Goal: Information Seeking & Learning: Compare options

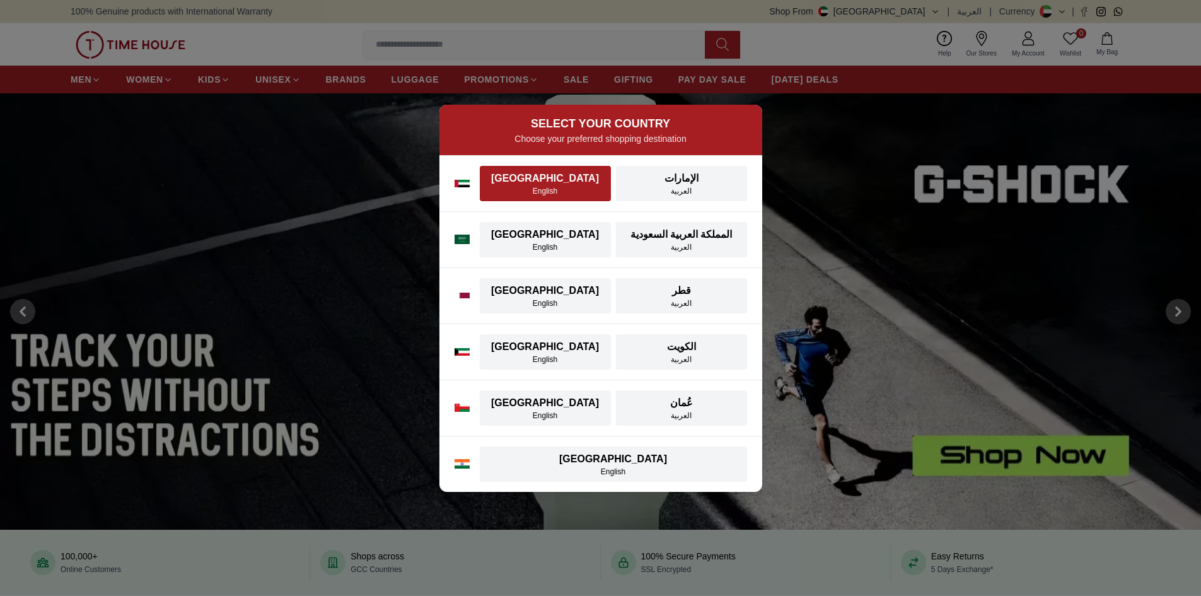
click at [562, 197] on button "UAE English" at bounding box center [545, 183] width 131 height 35
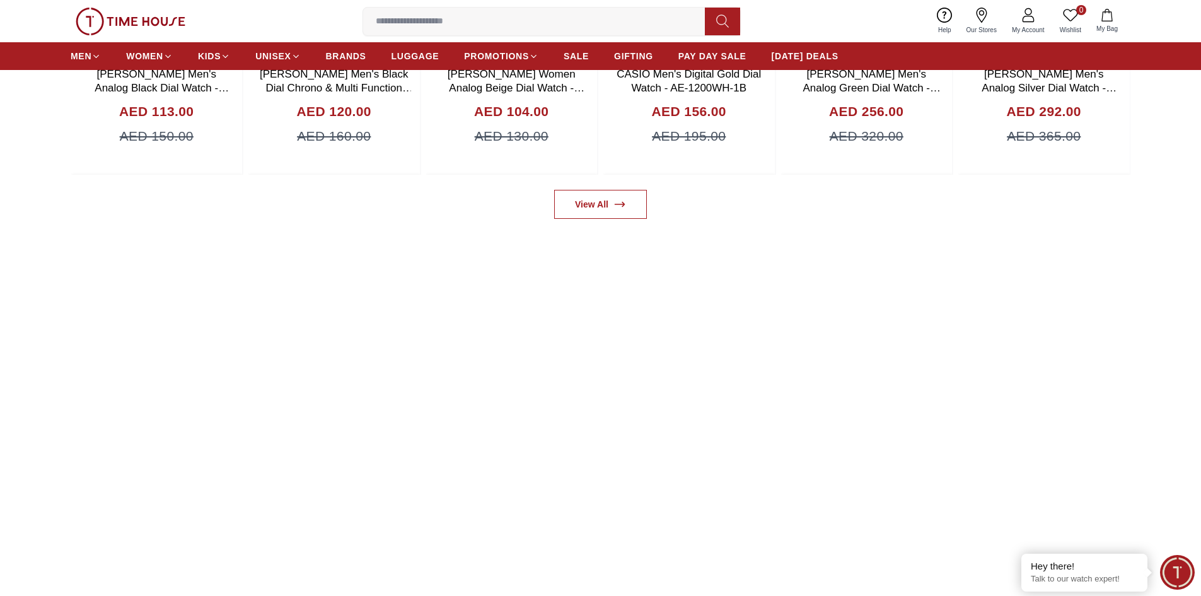
scroll to position [1198, 0]
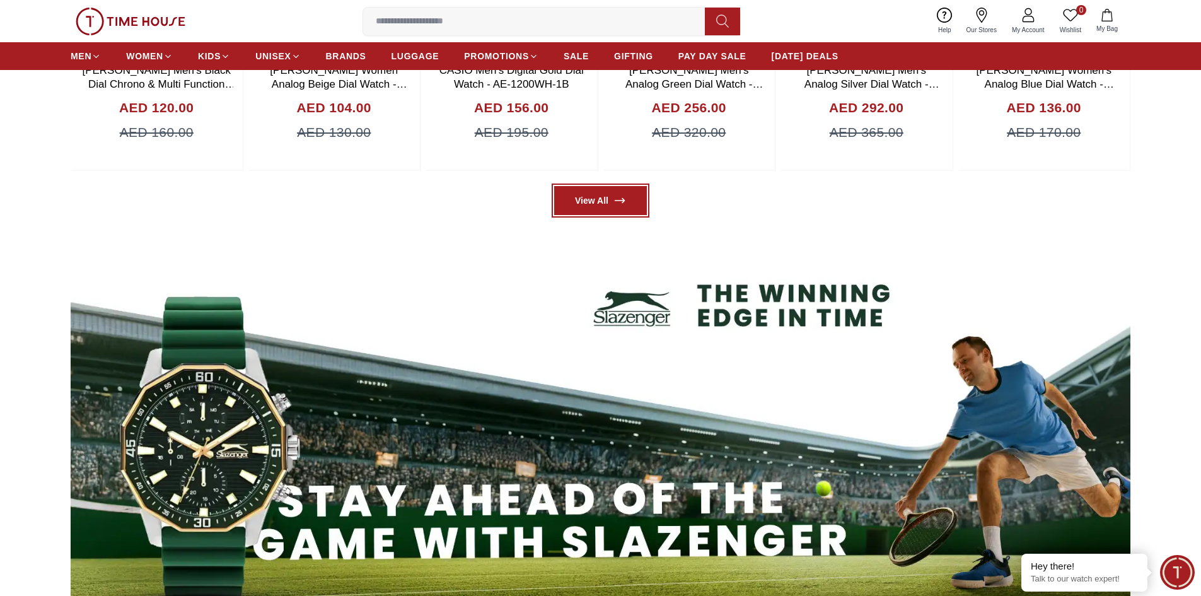
click at [605, 208] on link "View All" at bounding box center [600, 200] width 93 height 29
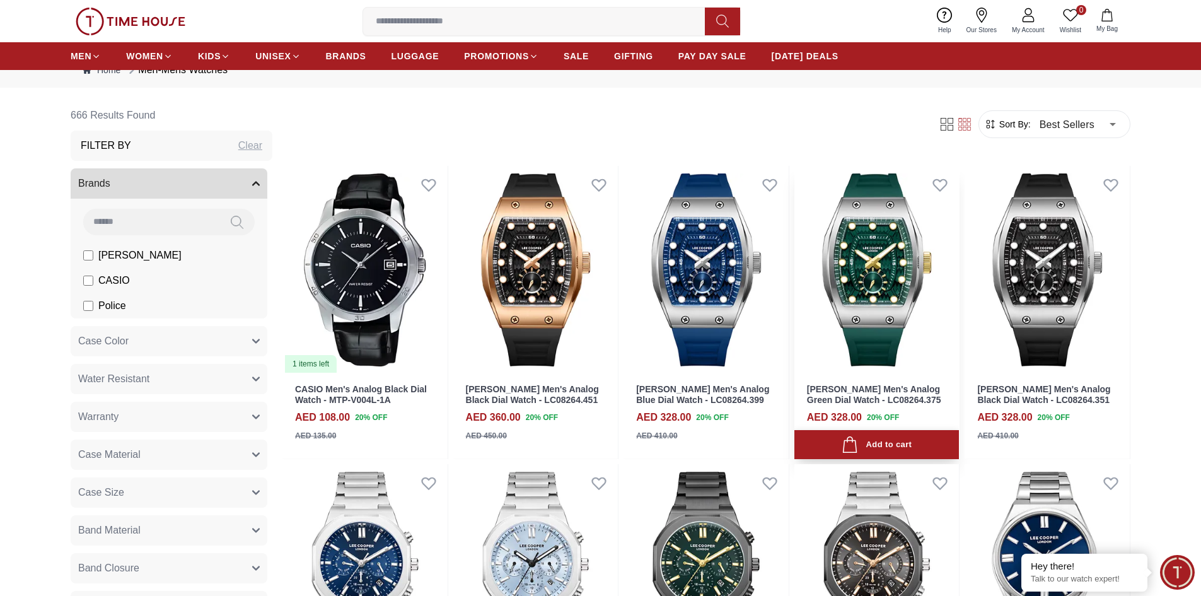
scroll to position [63, 0]
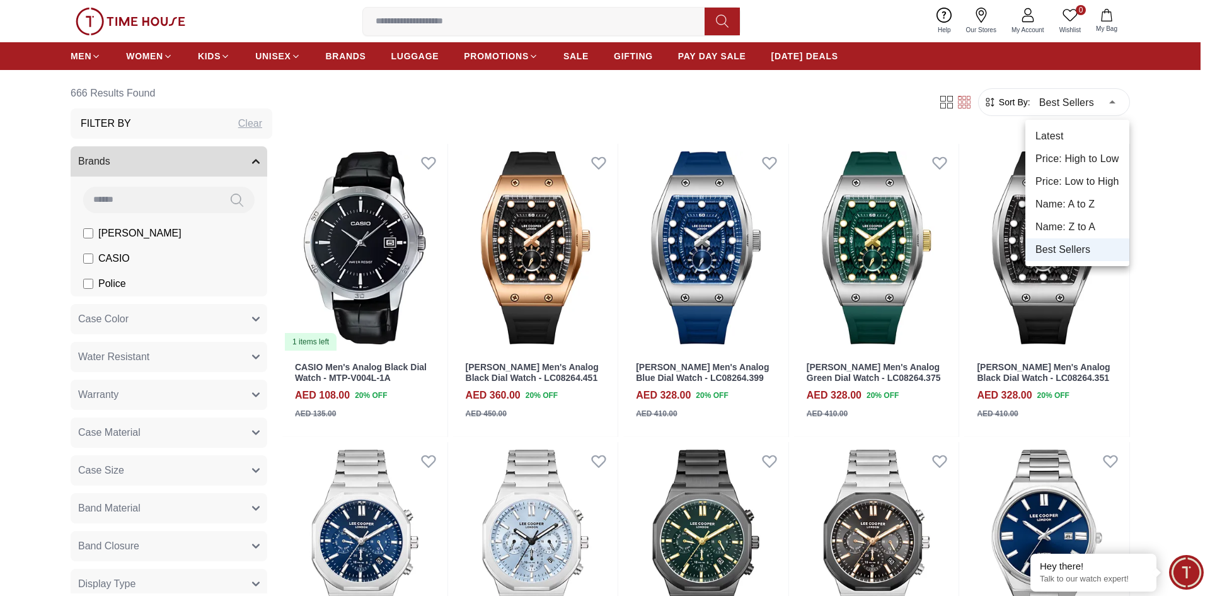
click at [1055, 180] on li "Price: Low to High" at bounding box center [1078, 181] width 104 height 23
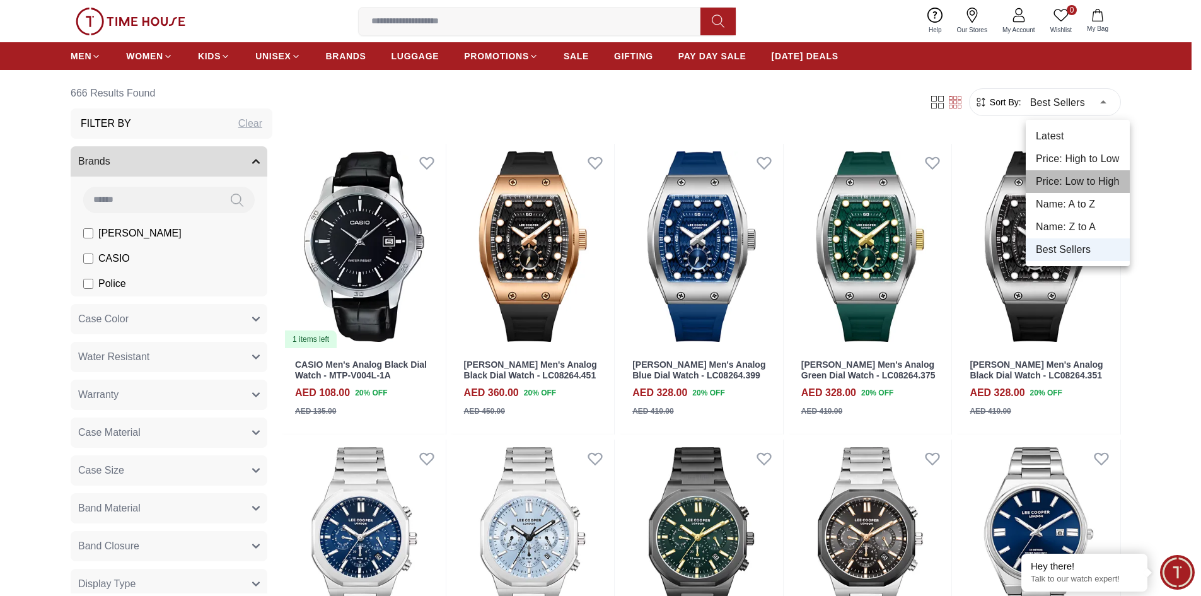
type input "*"
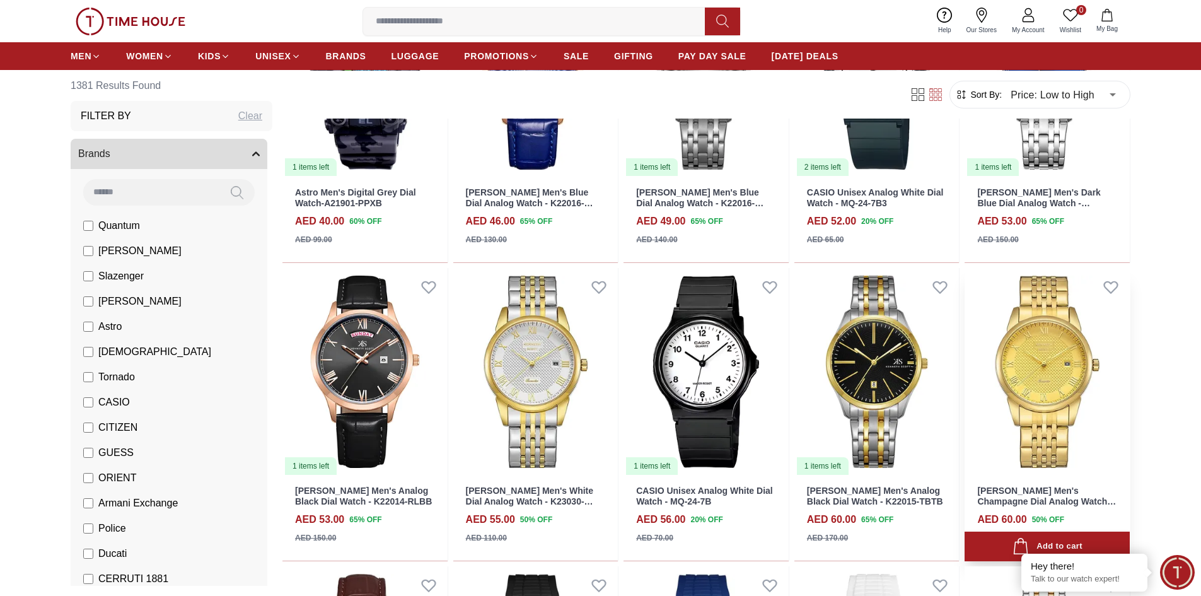
scroll to position [567, 0]
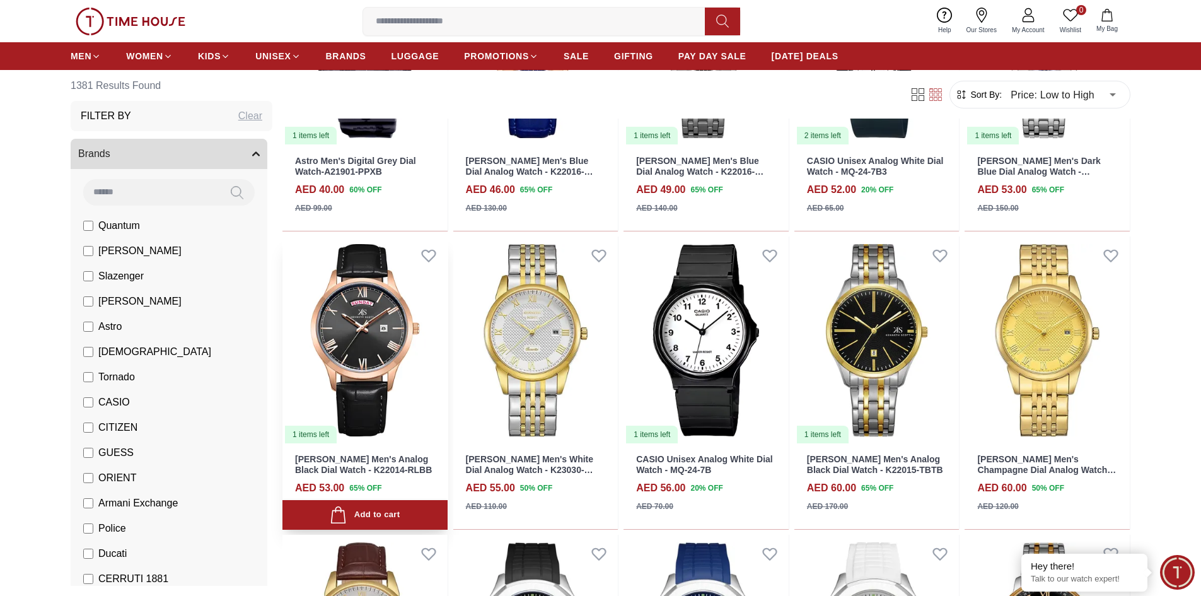
click at [407, 352] on img at bounding box center [364, 340] width 165 height 208
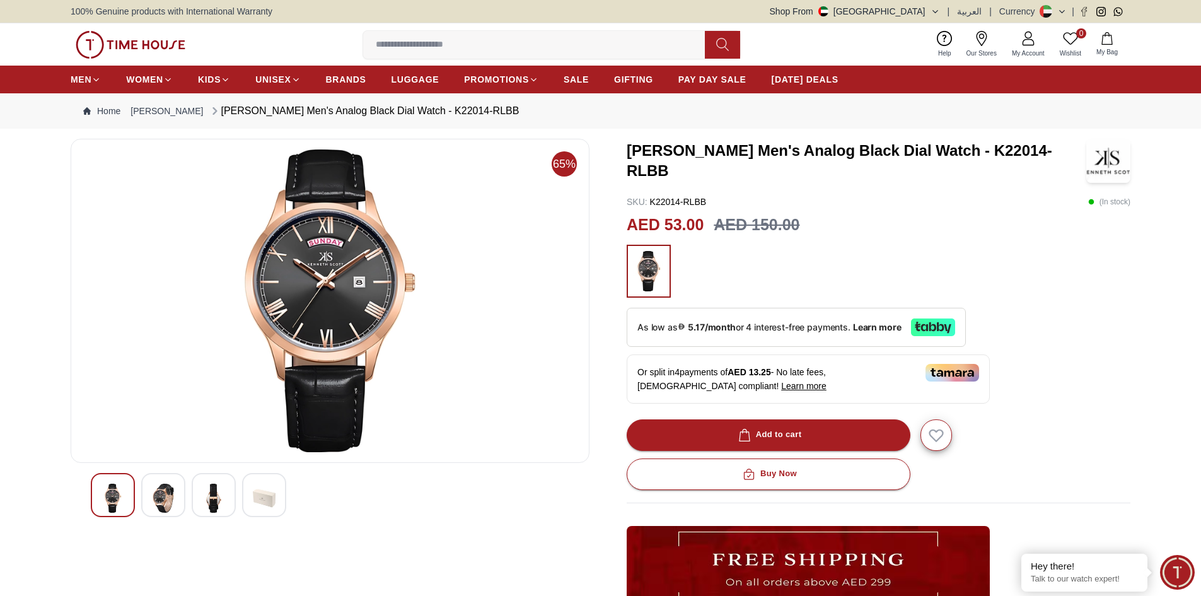
click at [158, 504] on img at bounding box center [163, 497] width 23 height 29
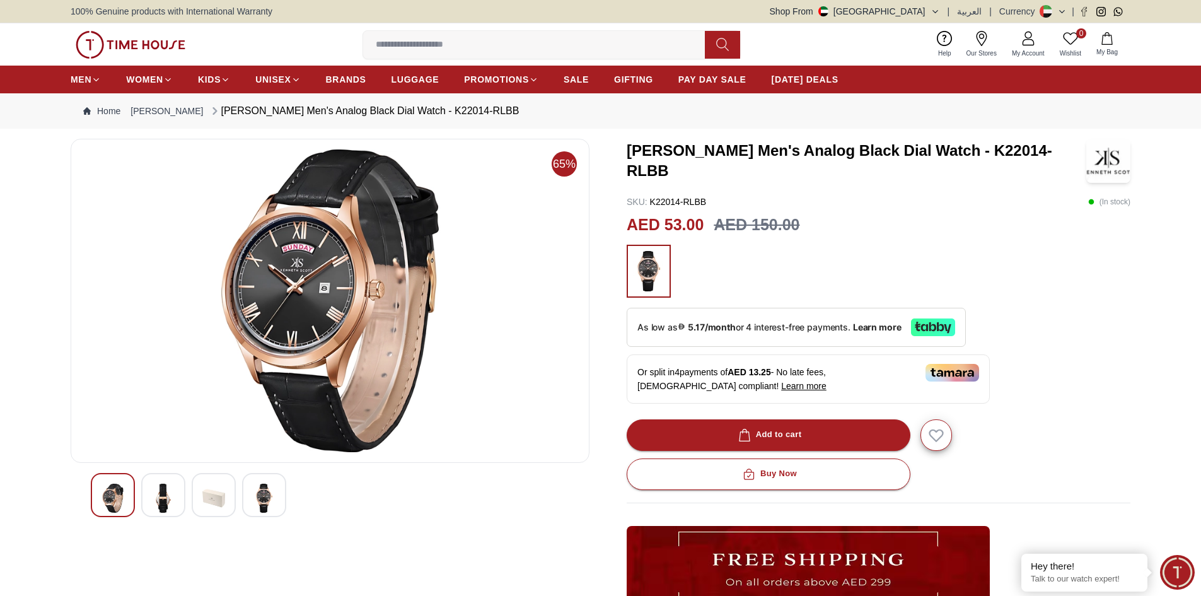
click at [215, 504] on img at bounding box center [213, 497] width 23 height 29
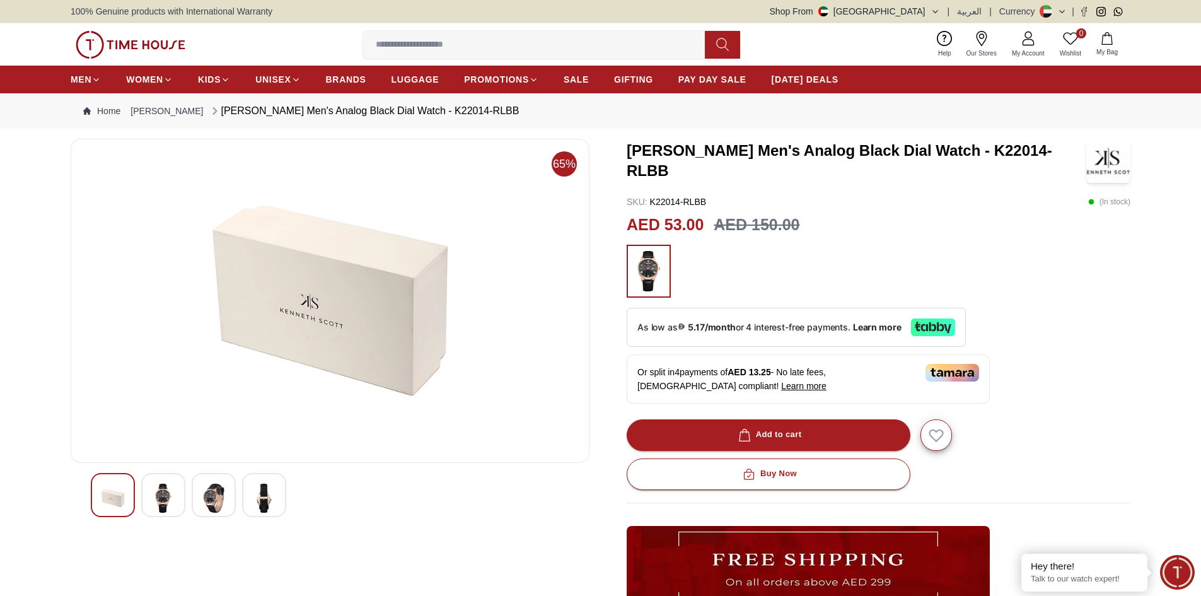
click at [257, 503] on img at bounding box center [264, 497] width 23 height 29
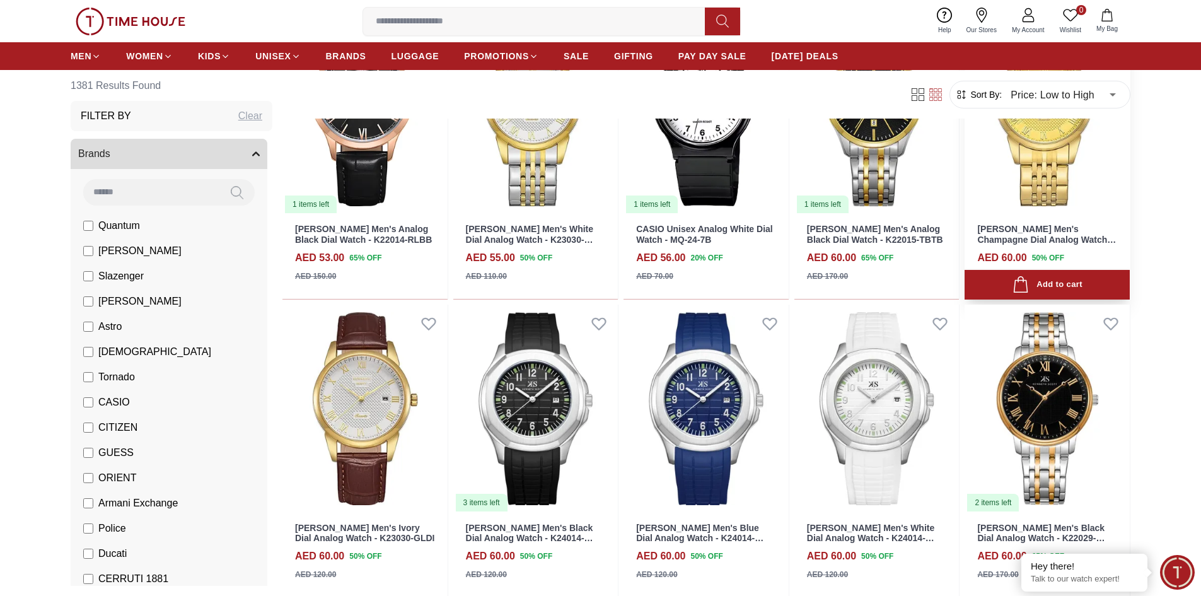
scroll to position [819, 0]
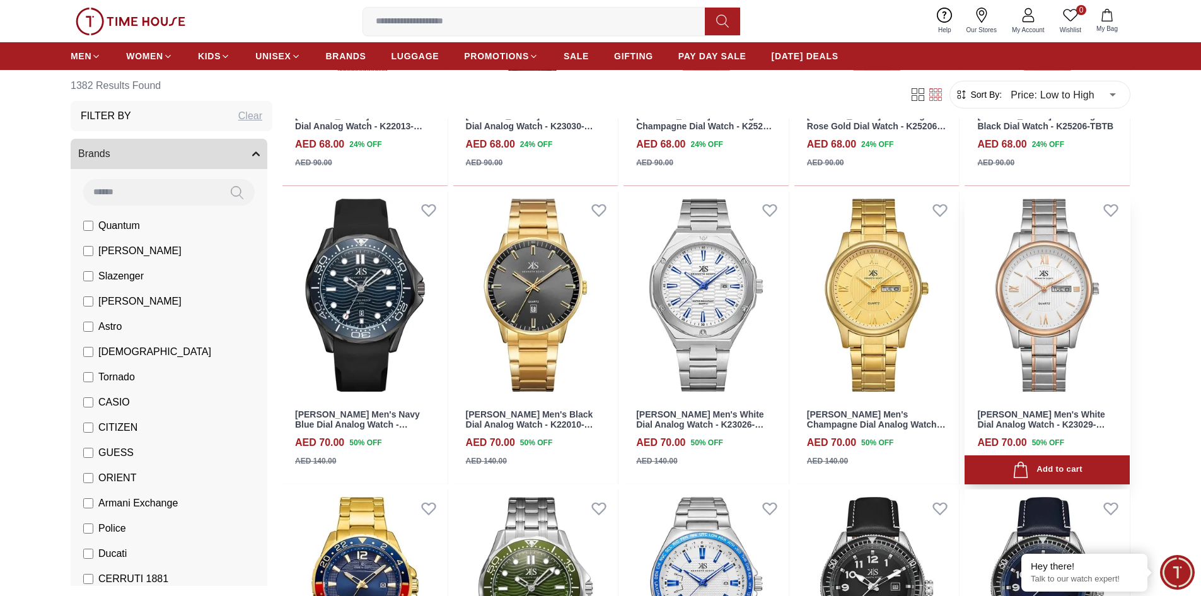
scroll to position [1828, 0]
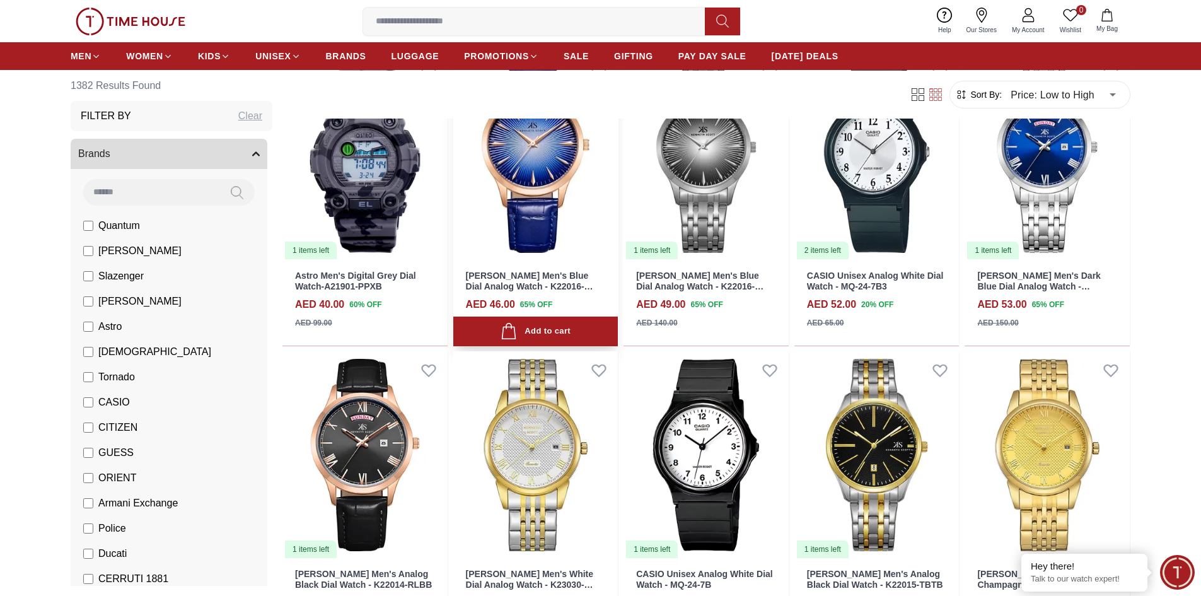
scroll to position [441, 0]
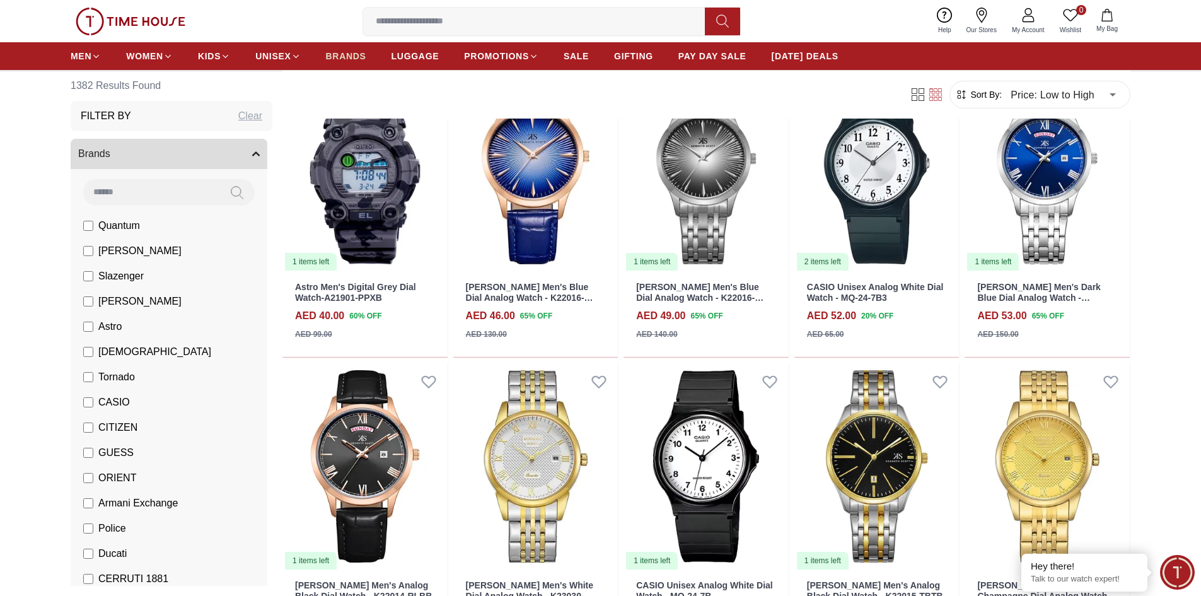
click at [344, 54] on span "BRANDS" at bounding box center [346, 56] width 40 height 13
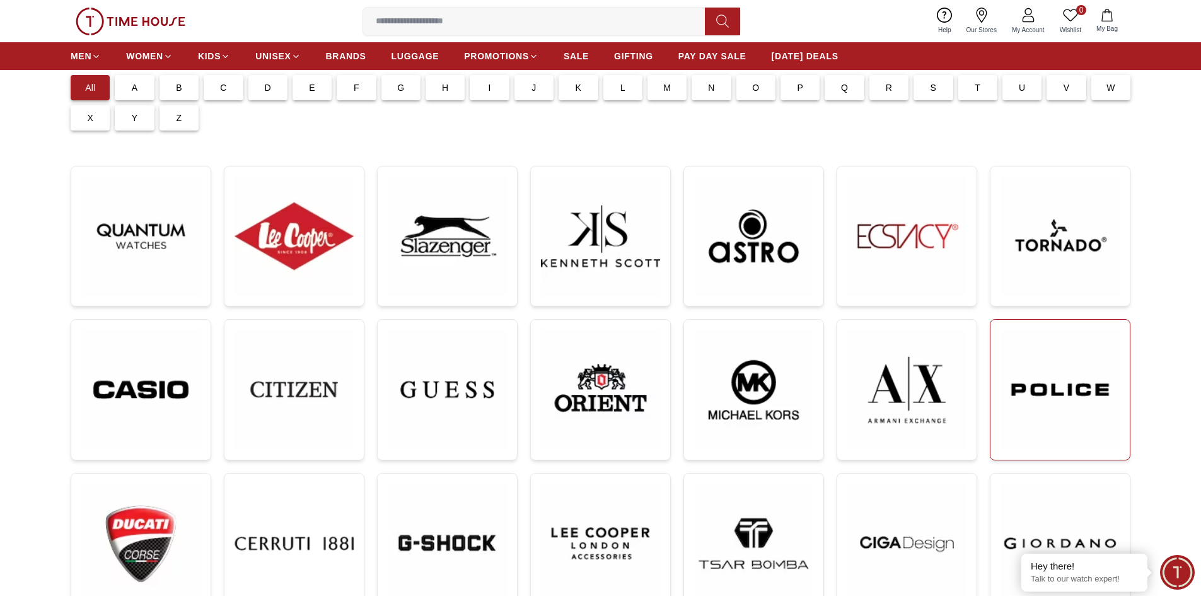
scroll to position [126, 0]
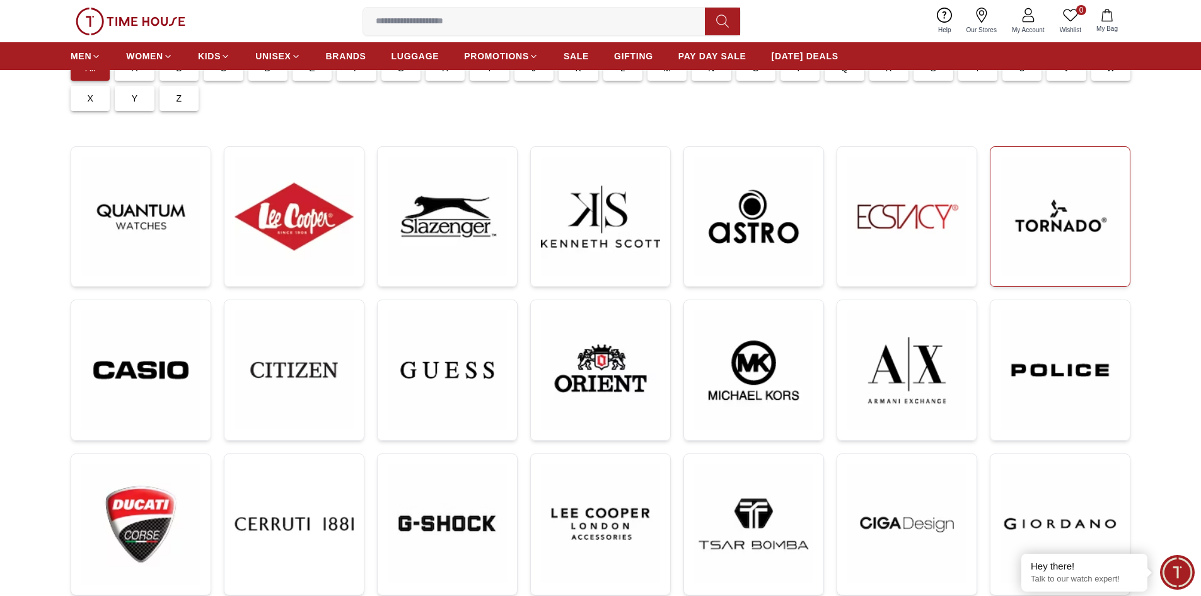
click at [1074, 253] on img at bounding box center [1059, 216] width 119 height 119
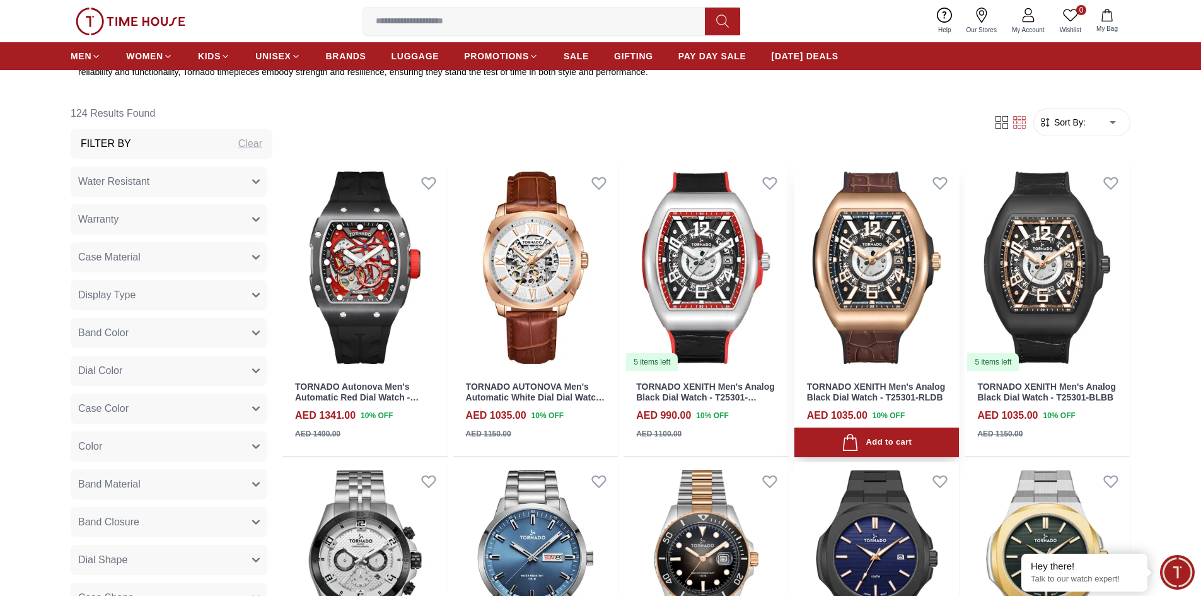
scroll to position [630, 0]
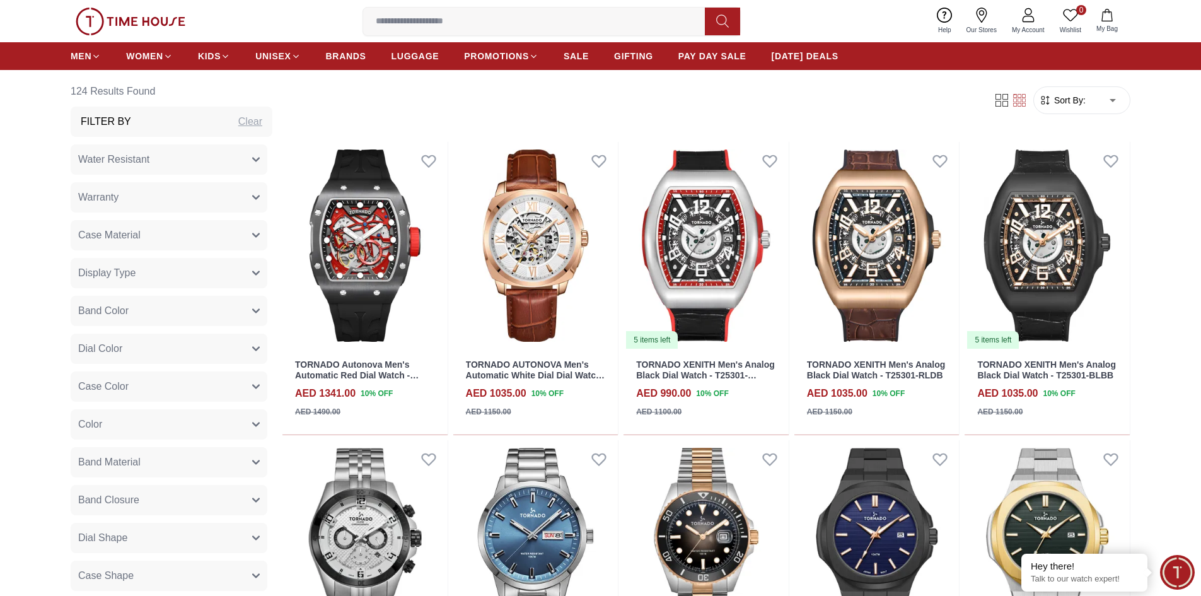
click at [1087, 100] on body "100% Genuine products with International Warranty Shop From [GEOGRAPHIC_DATA] |…" at bounding box center [600, 601] width 1201 height 2462
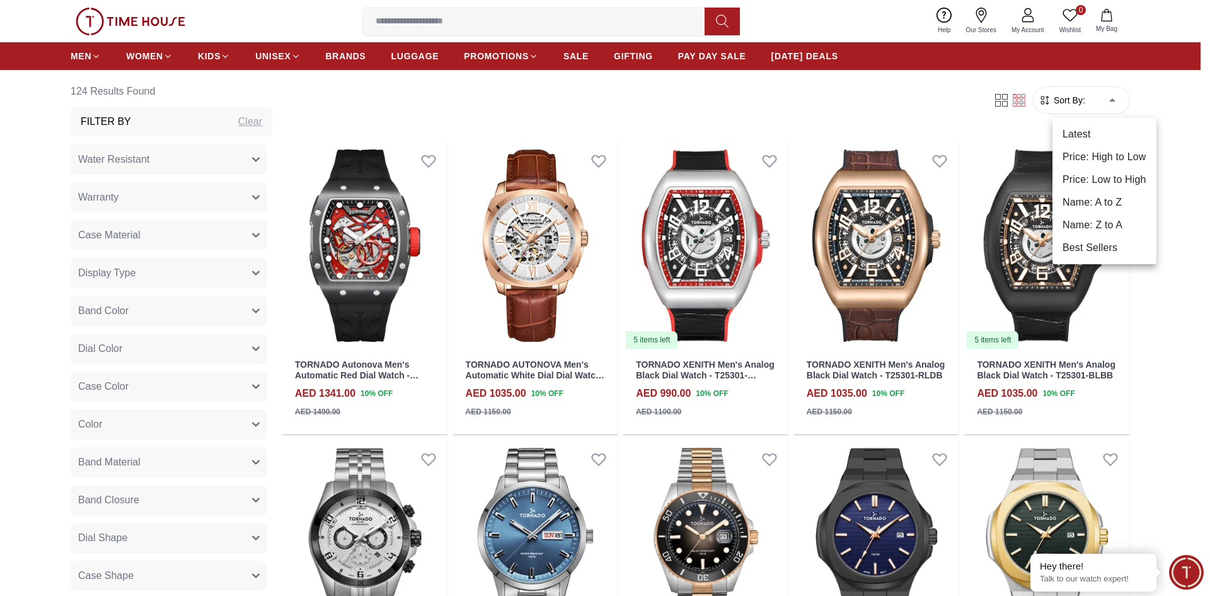
click at [1092, 178] on li "Price: Low to High" at bounding box center [1105, 179] width 104 height 23
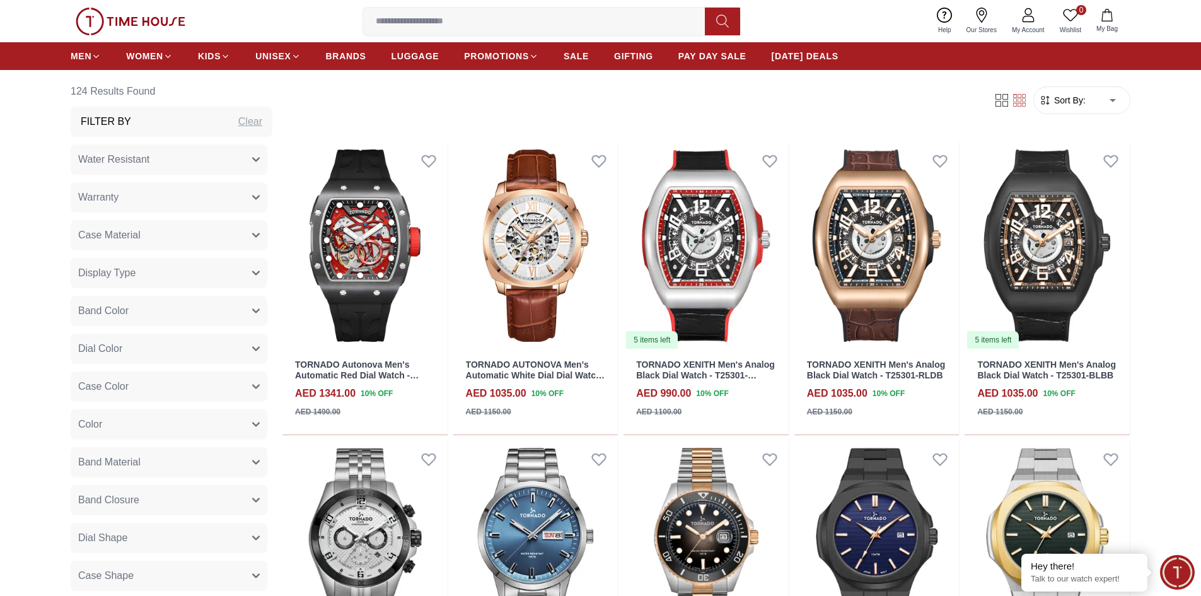
type input "*"
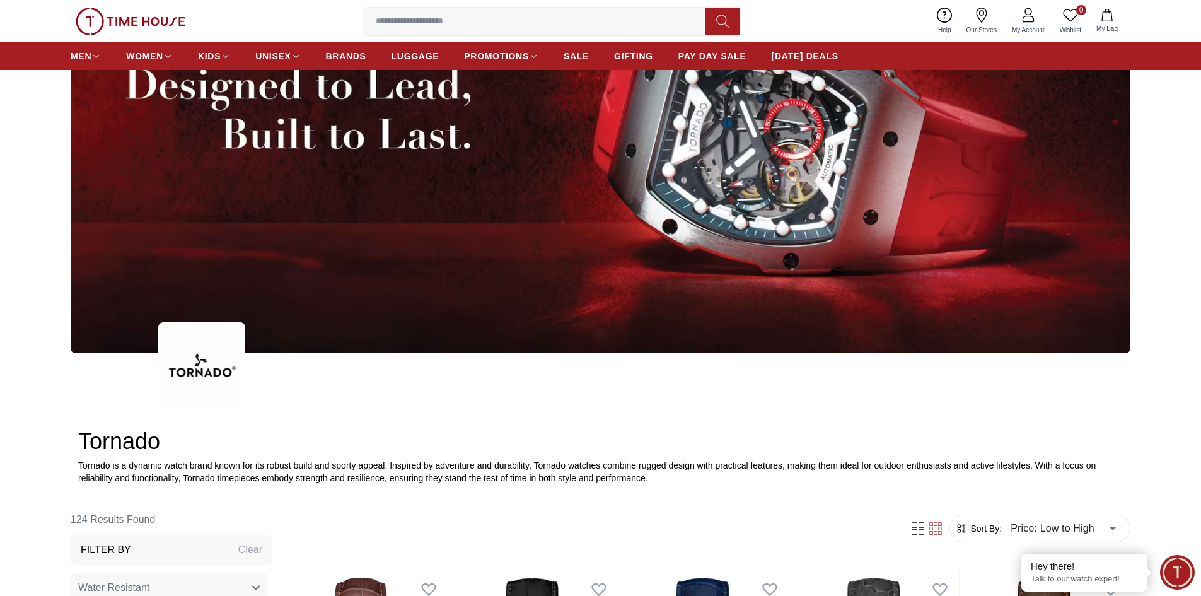
scroll to position [189, 0]
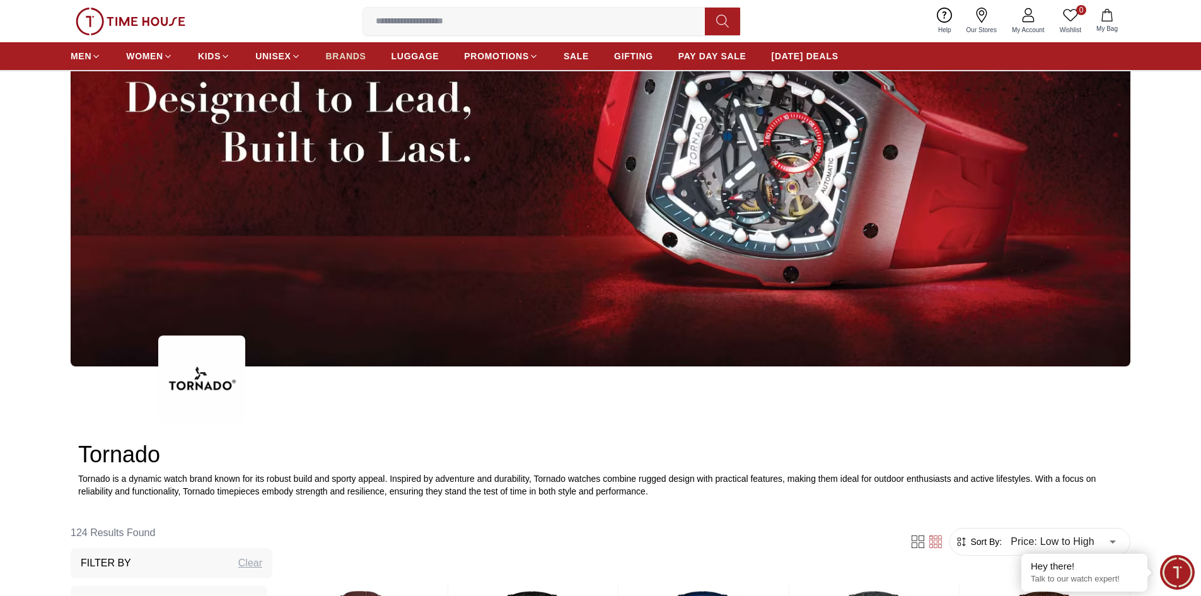
click at [347, 54] on span "BRANDS" at bounding box center [346, 56] width 40 height 13
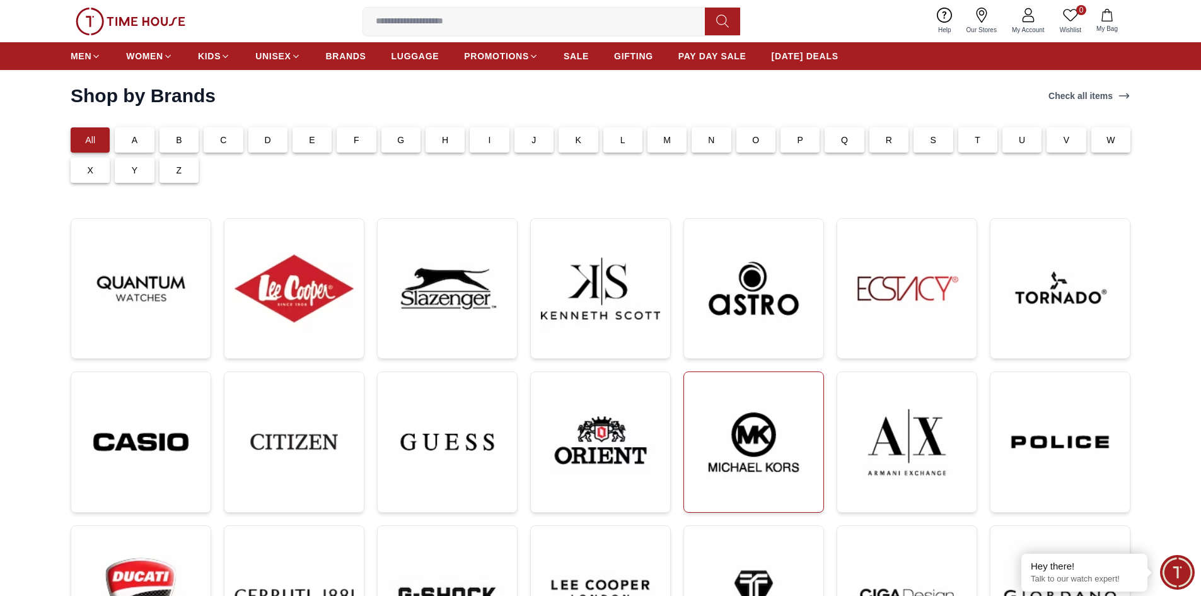
scroll to position [126, 0]
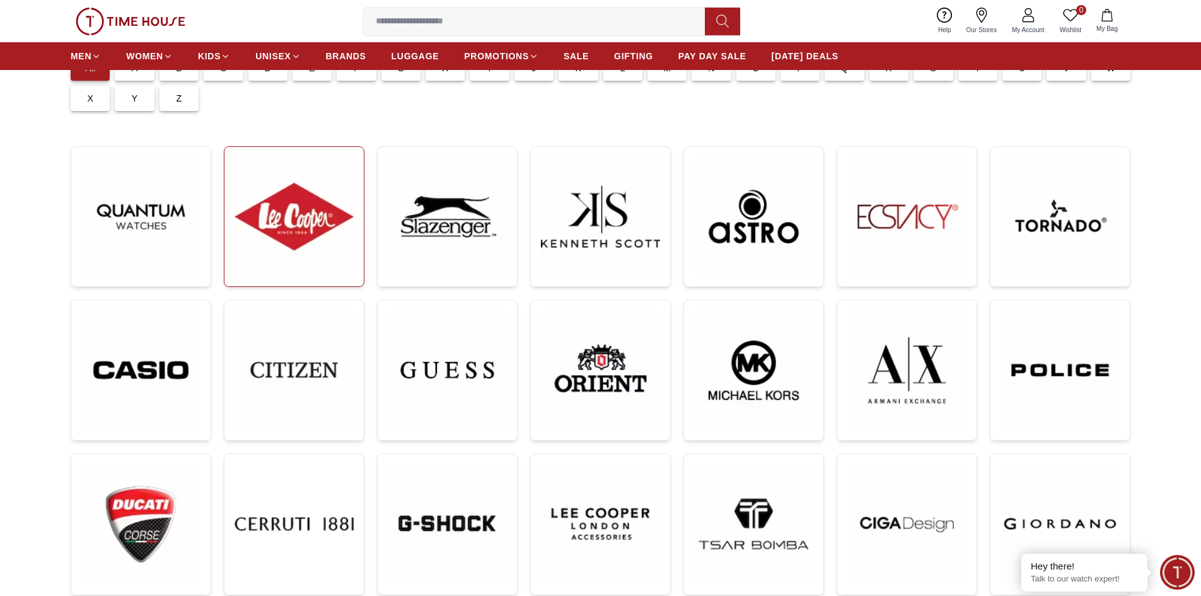
click at [314, 231] on img at bounding box center [293, 216] width 119 height 119
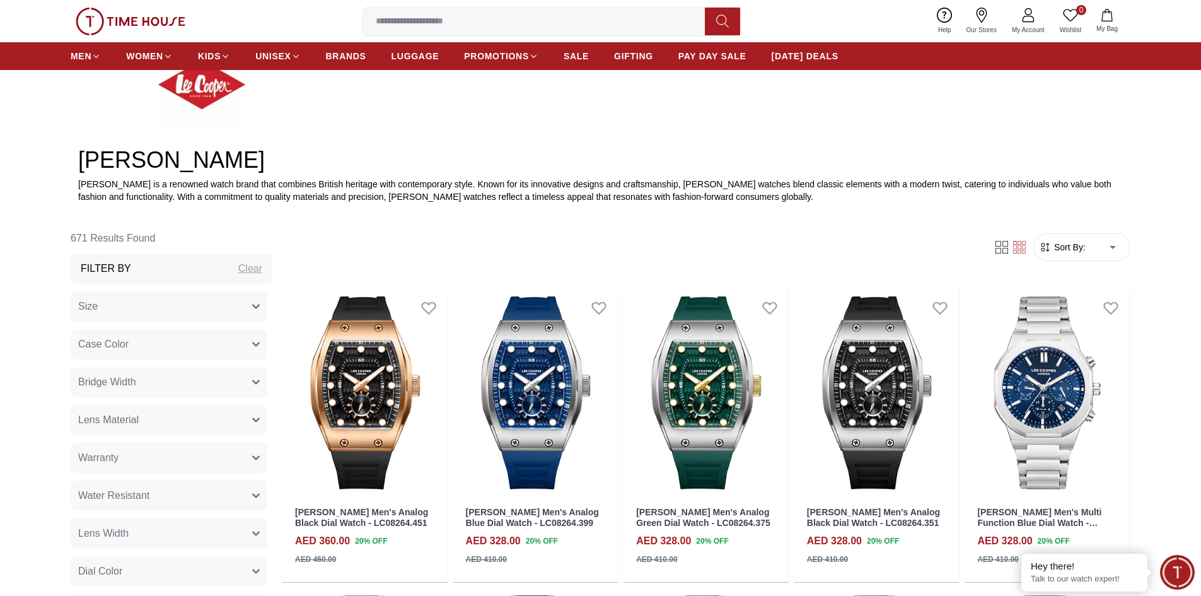
scroll to position [441, 0]
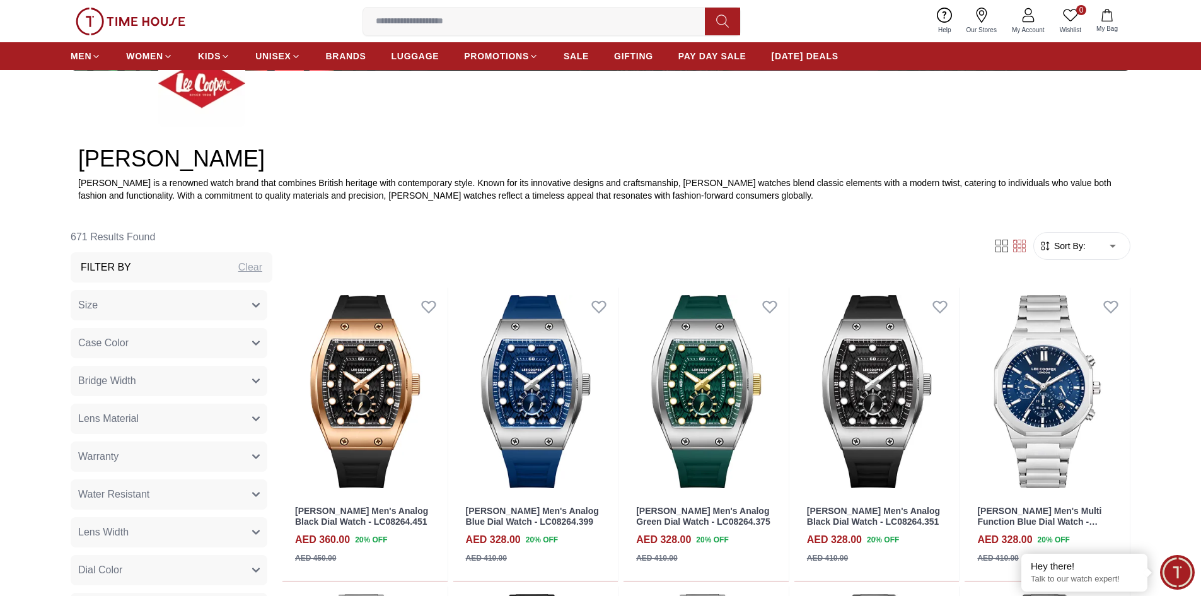
click at [1073, 240] on span "Sort By:" at bounding box center [1068, 246] width 34 height 13
click at [1067, 238] on form "Sort By: ​ ****** ​" at bounding box center [1081, 246] width 97 height 28
click at [1068, 252] on span "Sort By:" at bounding box center [1068, 246] width 34 height 13
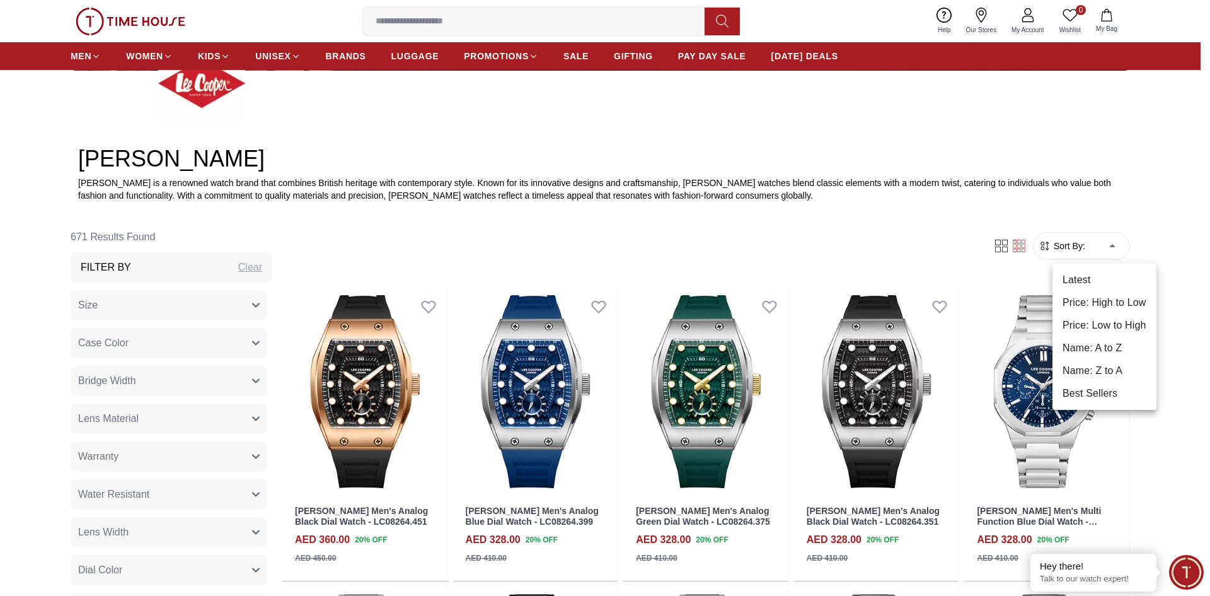
click at [1116, 318] on li "Price: Low to High" at bounding box center [1105, 325] width 104 height 23
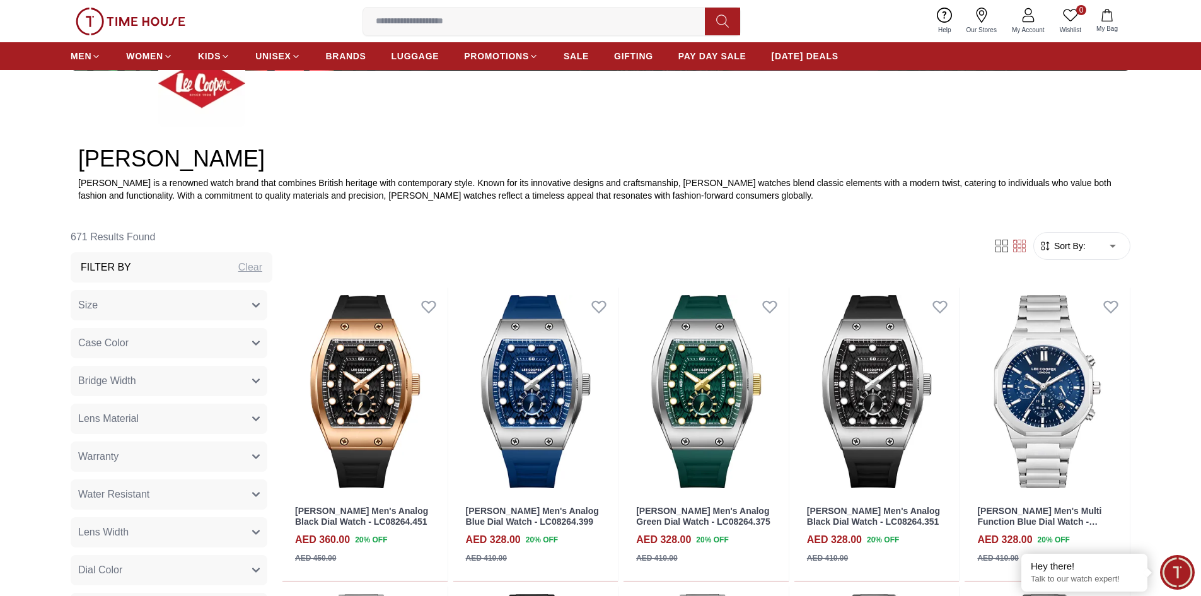
type input "*"
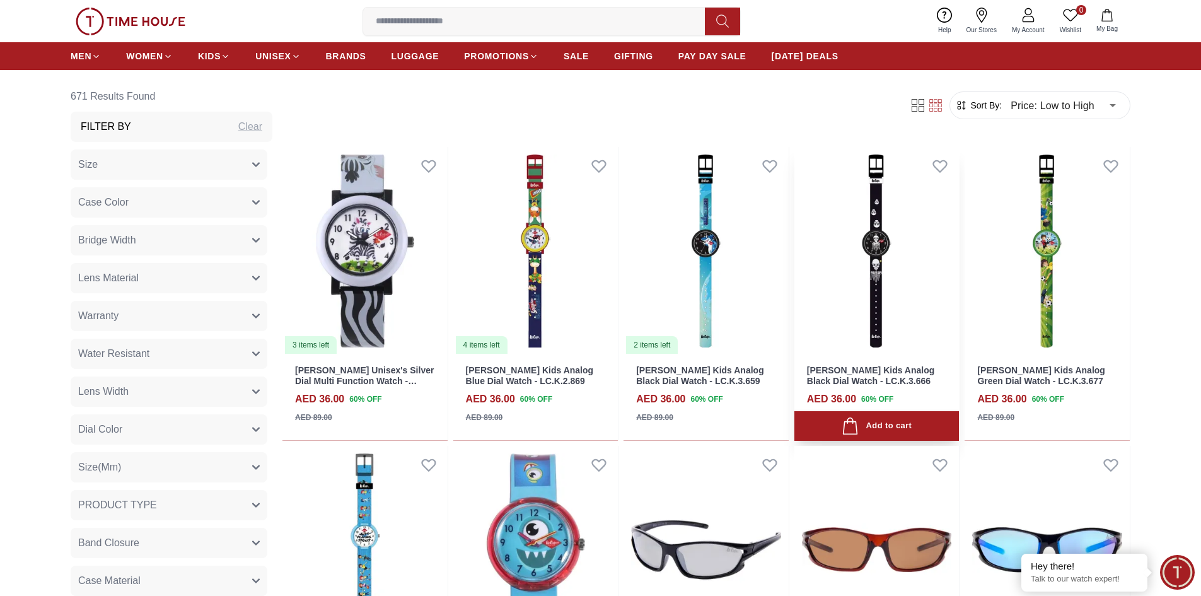
scroll to position [630, 0]
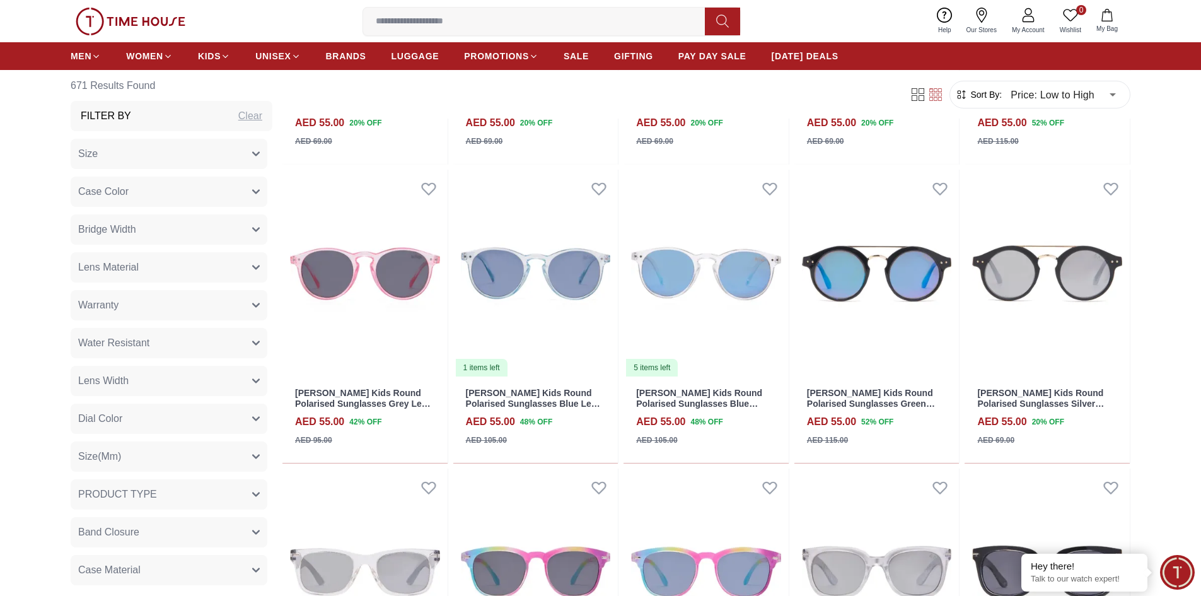
scroll to position [2084, 0]
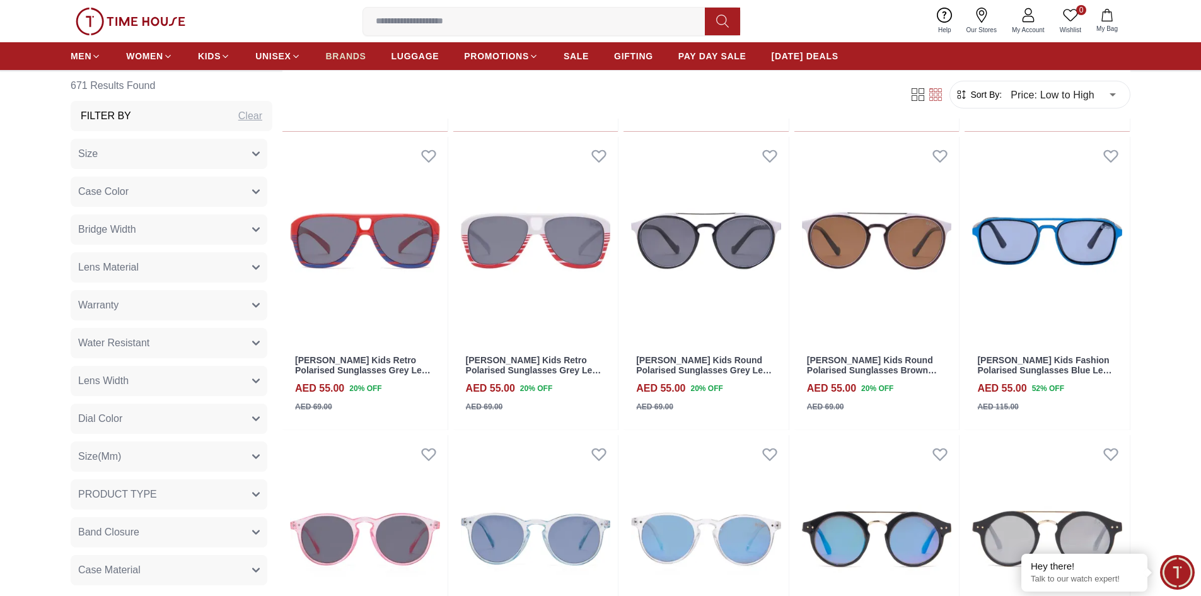
click at [365, 54] on span "BRANDS" at bounding box center [346, 56] width 40 height 13
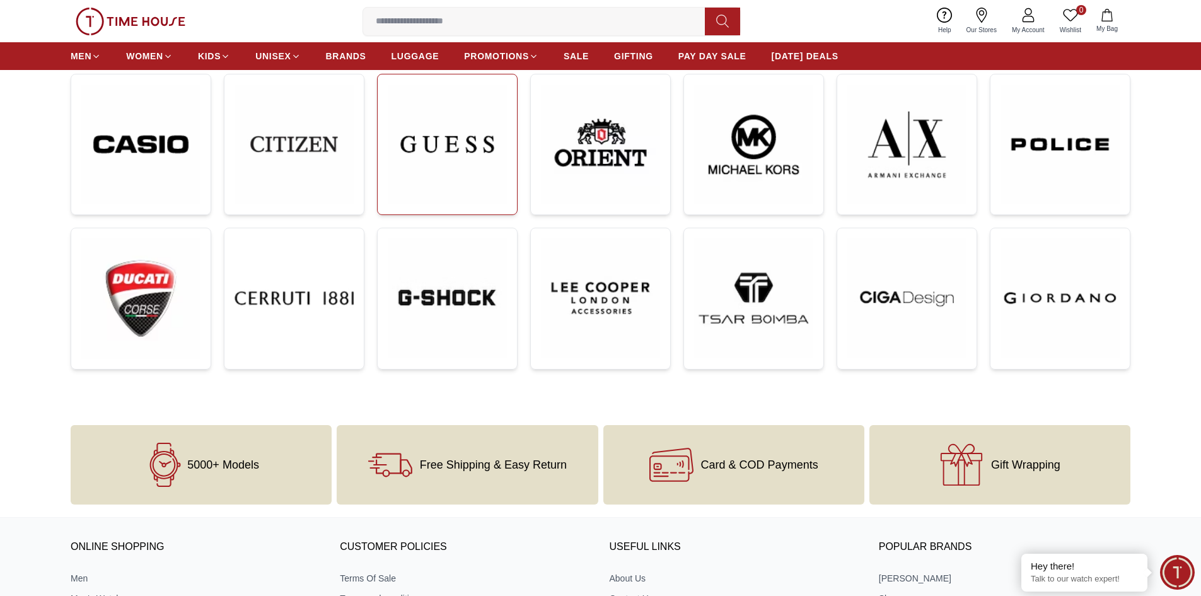
scroll to position [378, 0]
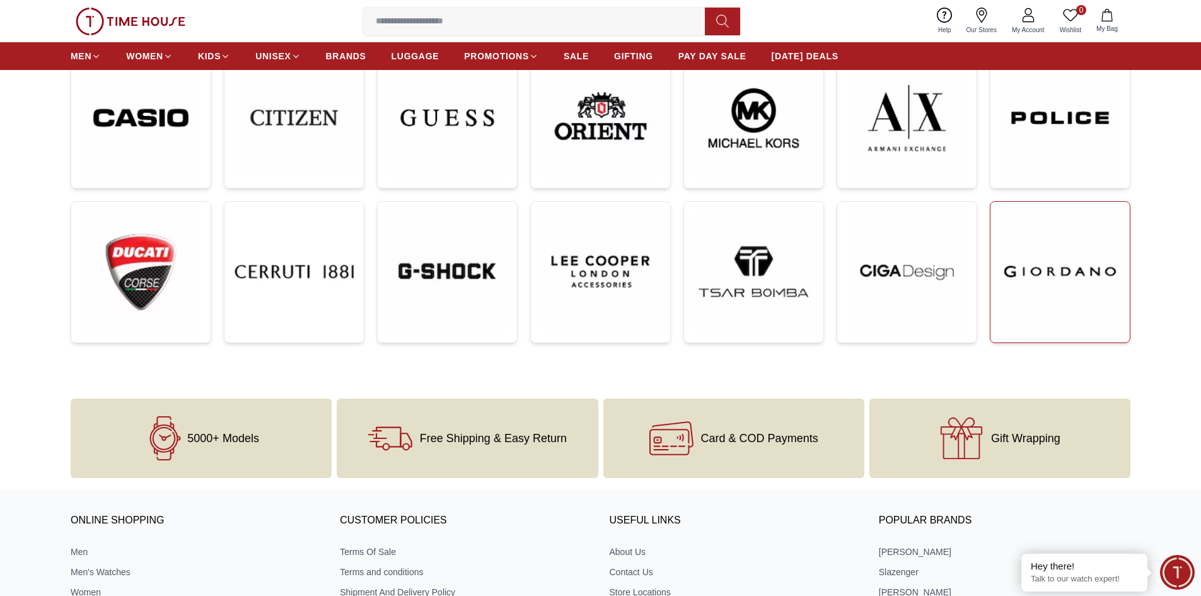
click at [1086, 302] on img at bounding box center [1059, 271] width 119 height 119
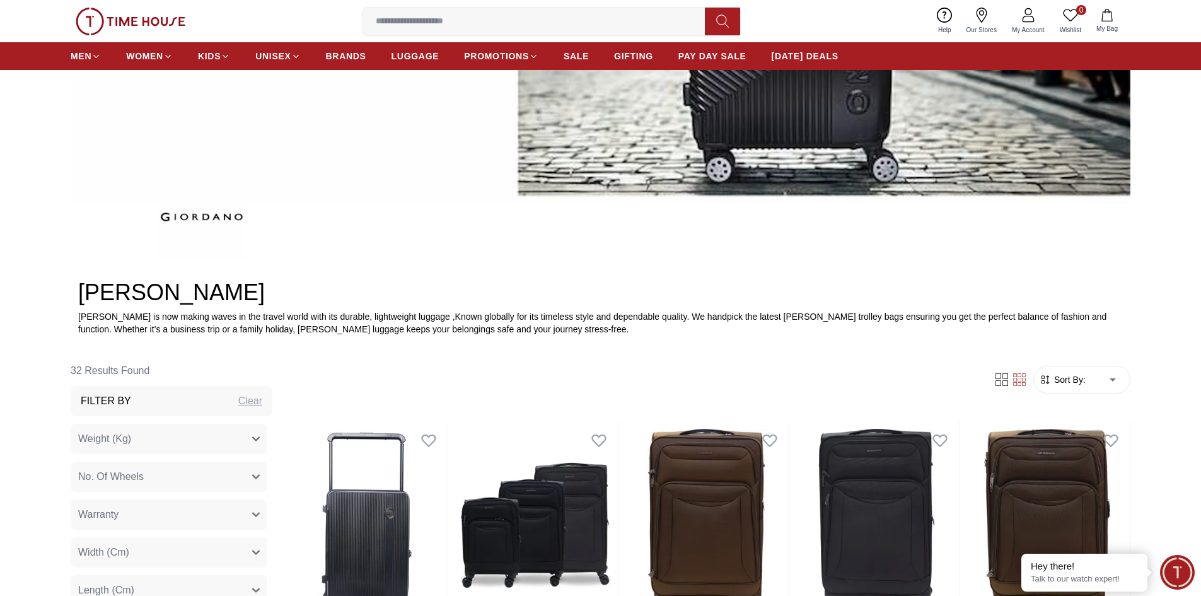
scroll to position [567, 0]
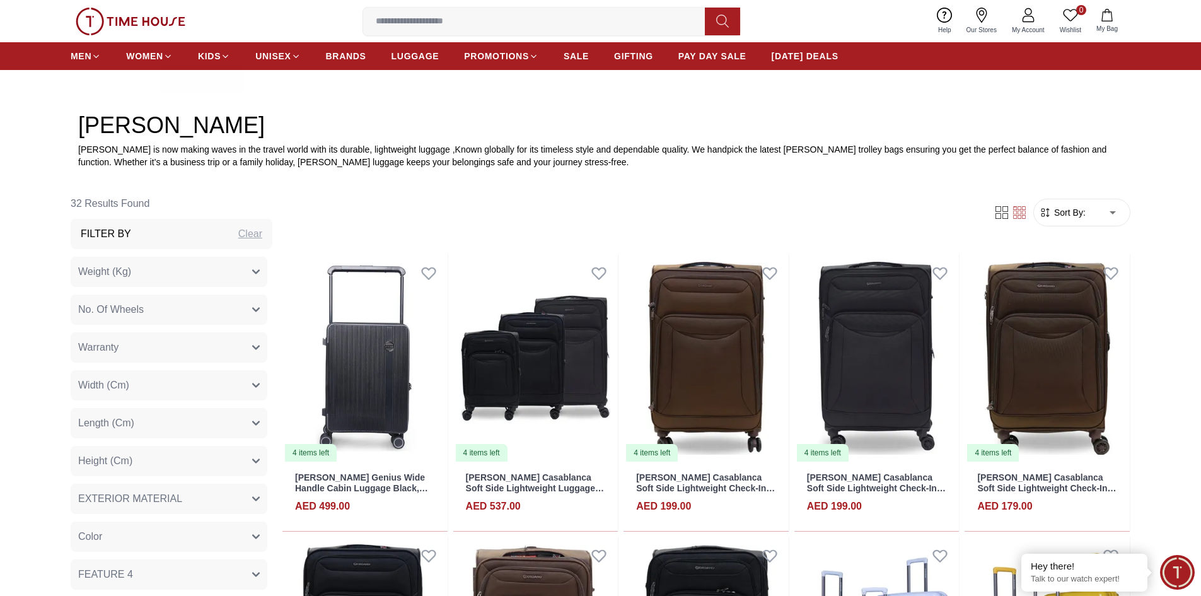
click at [1070, 213] on span "Sort By:" at bounding box center [1068, 212] width 34 height 13
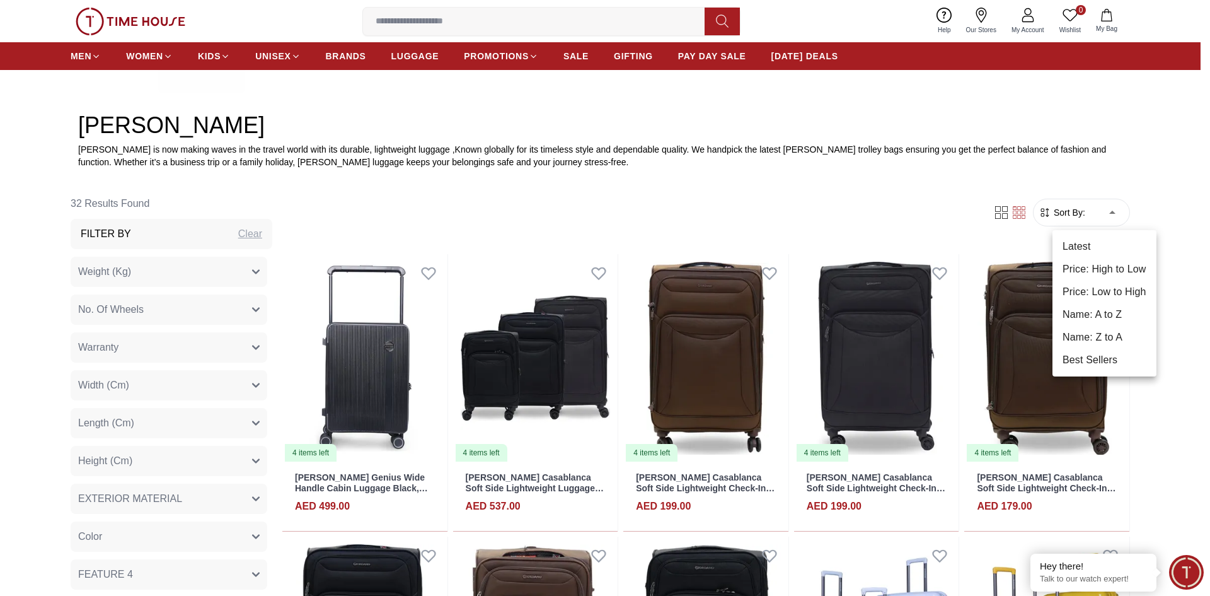
click at [1102, 296] on li "Price: Low to High" at bounding box center [1105, 292] width 104 height 23
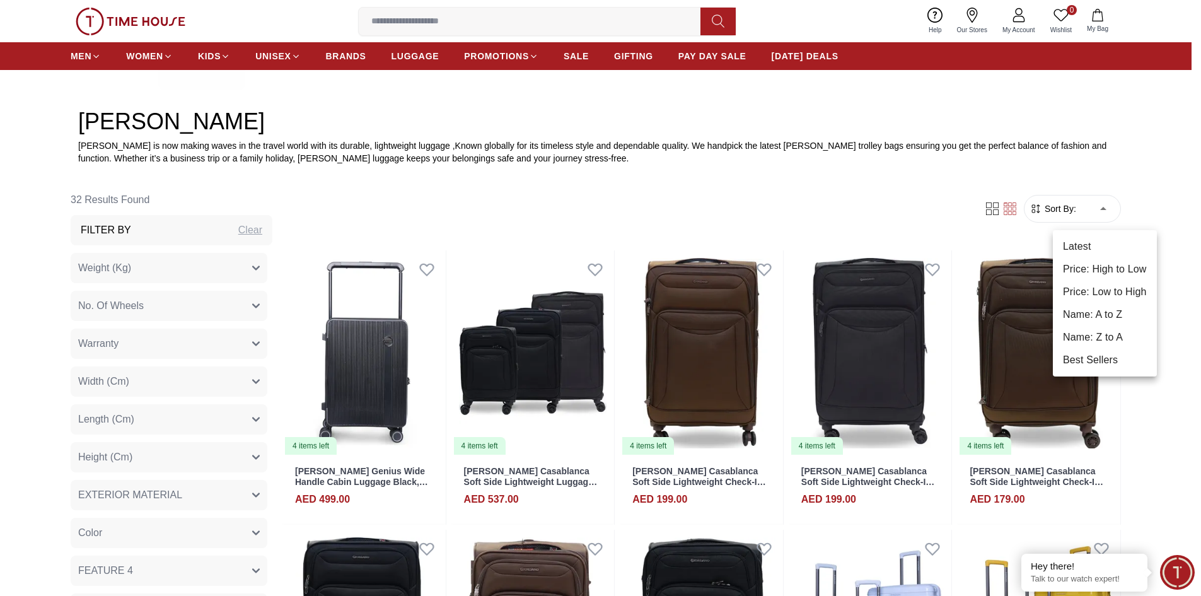
type input "*"
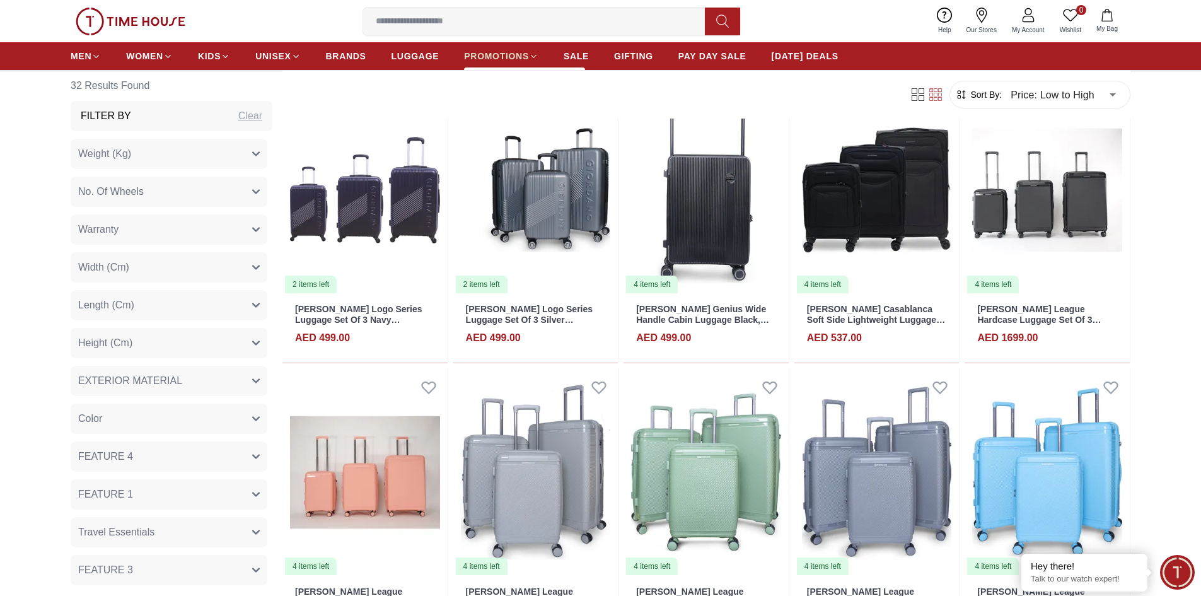
click at [530, 61] on link "PROMOTIONS" at bounding box center [501, 56] width 74 height 23
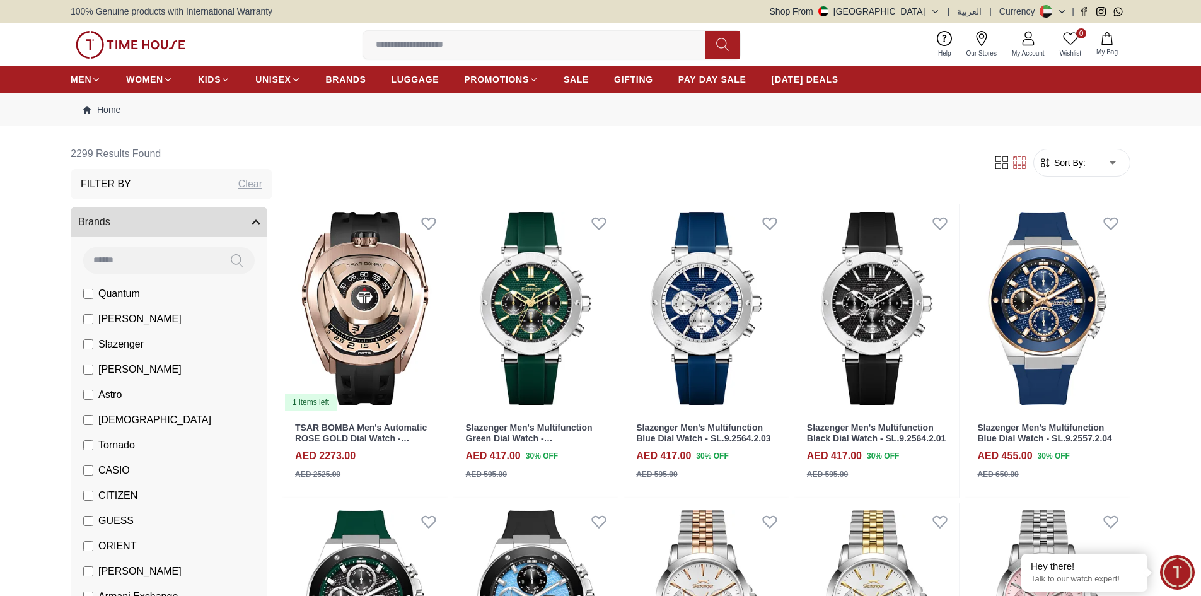
click at [1067, 162] on span "Sort By:" at bounding box center [1068, 162] width 34 height 13
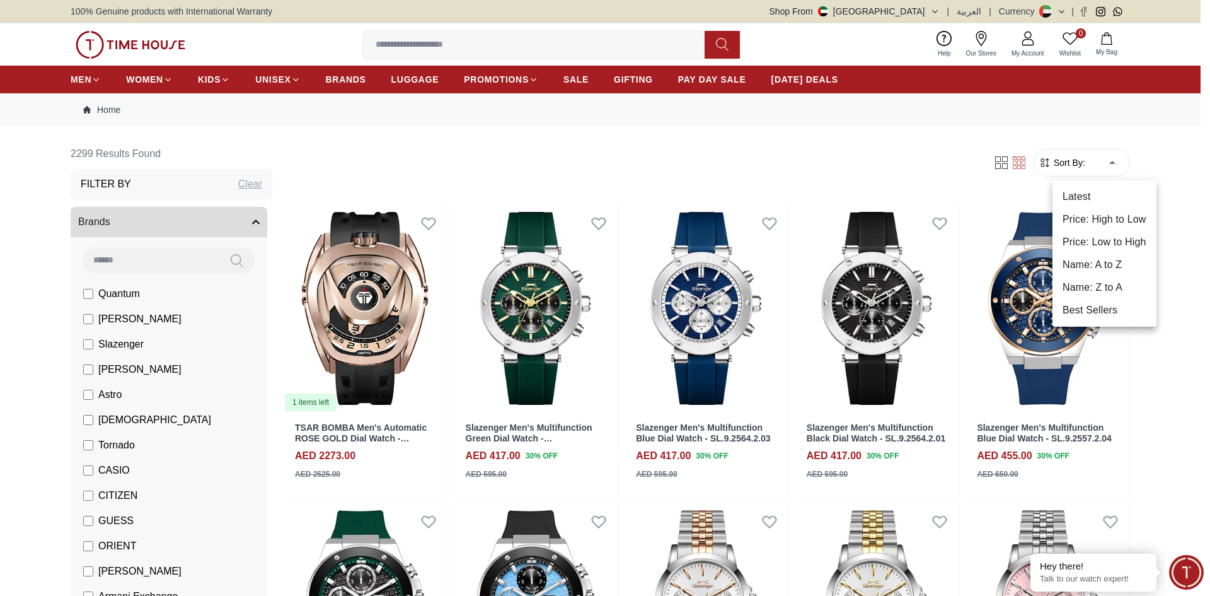
click at [1101, 240] on li "Price: Low to High" at bounding box center [1105, 242] width 104 height 23
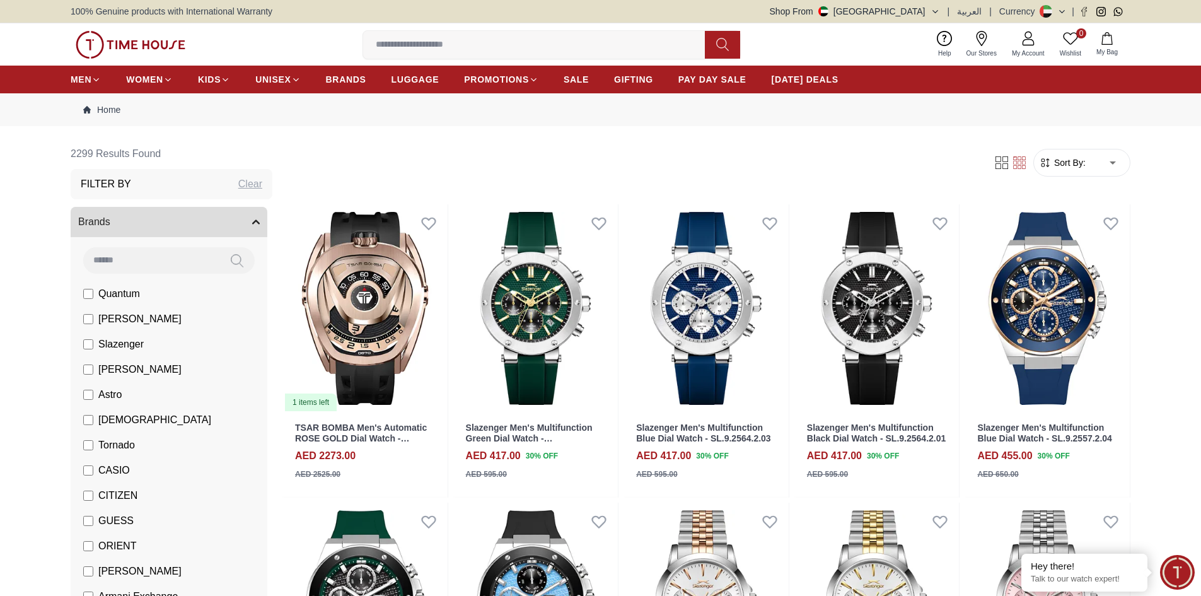
type input "*"
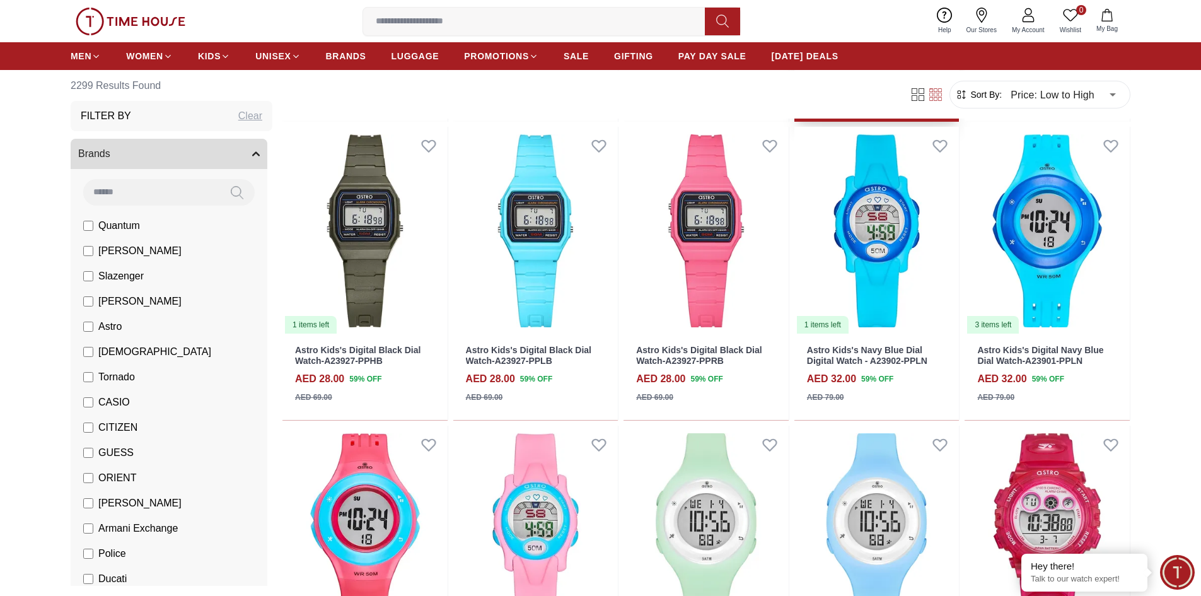
scroll to position [441, 0]
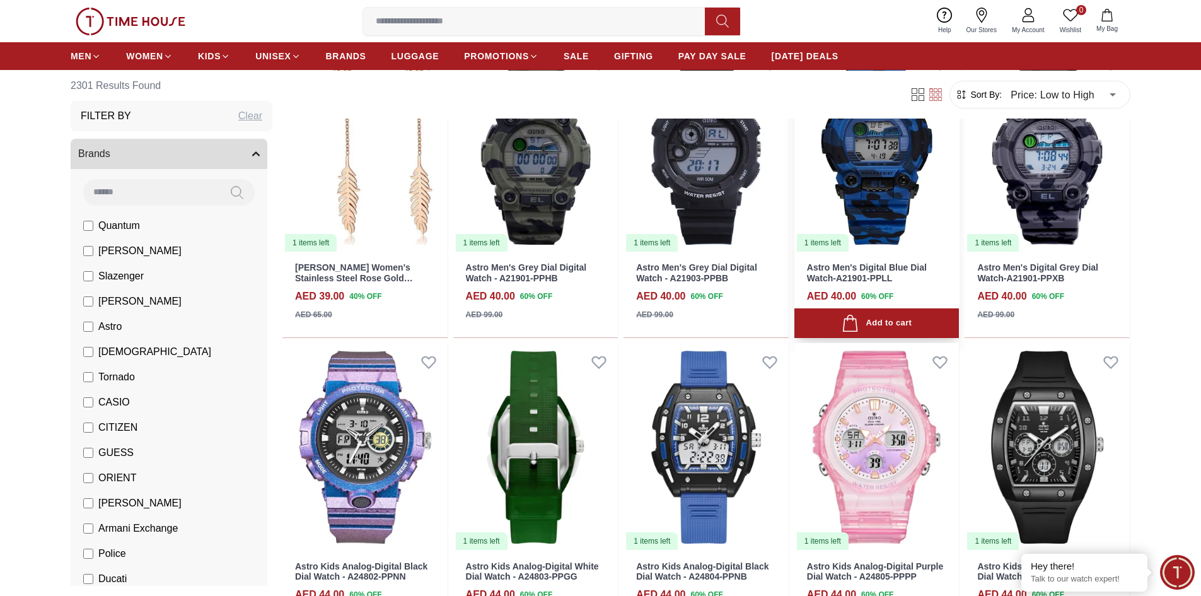
scroll to position [1765, 0]
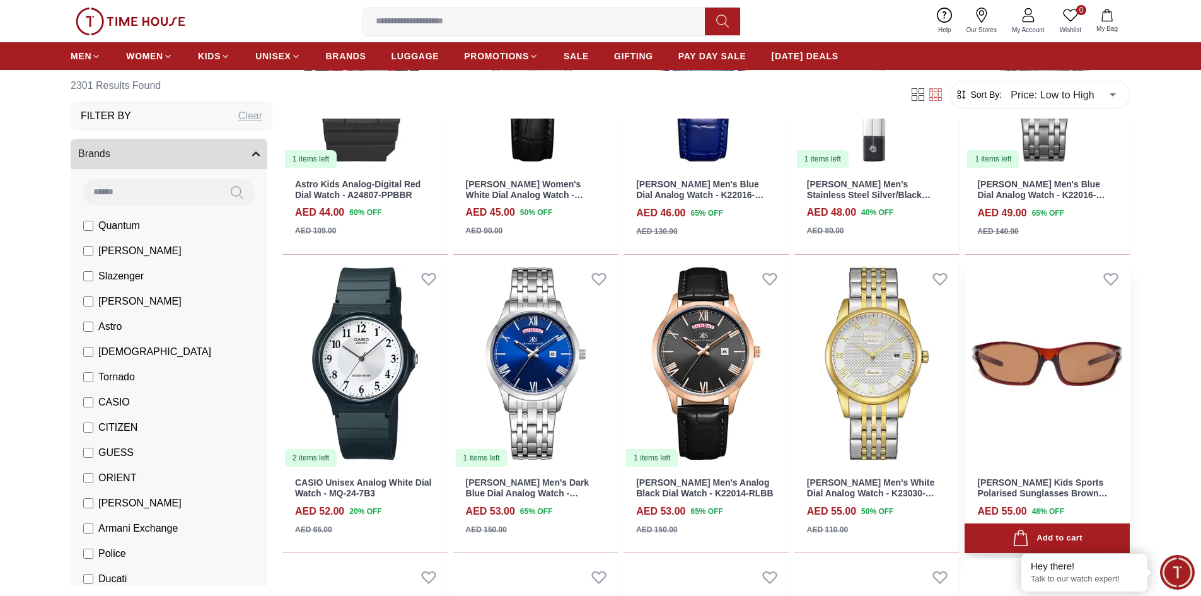
scroll to position [2332, 0]
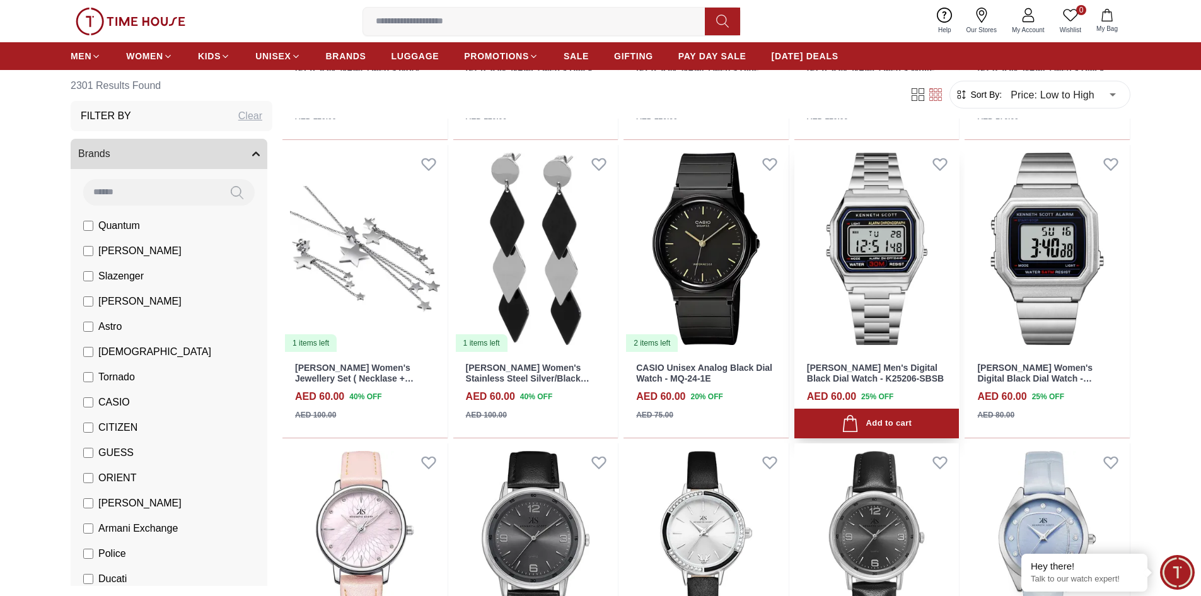
scroll to position [5484, 0]
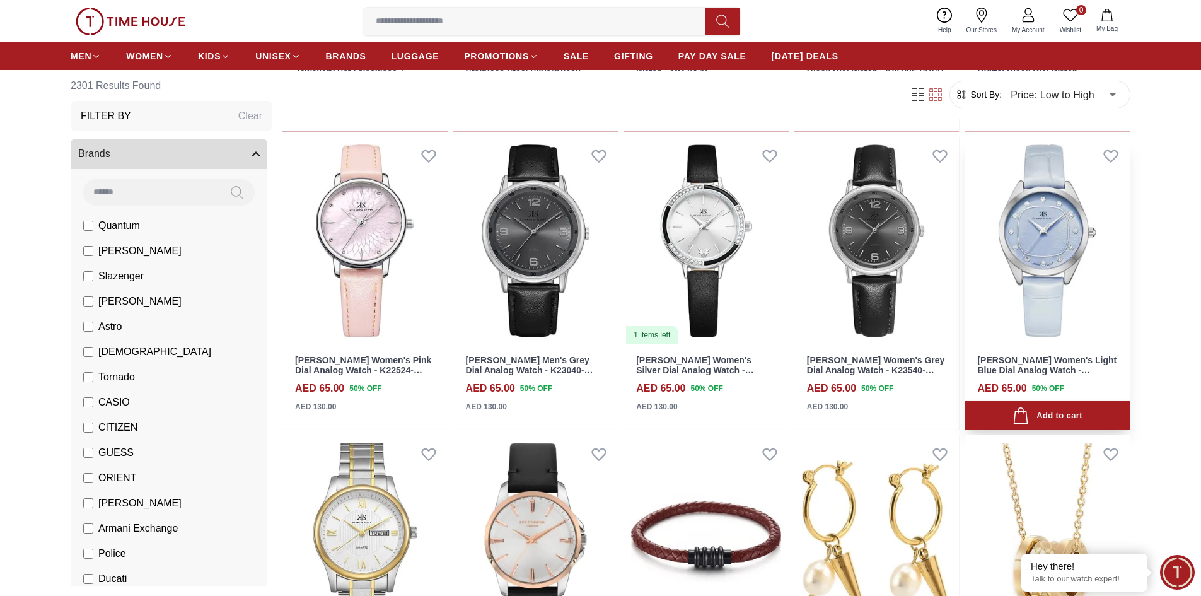
scroll to position [5673, 0]
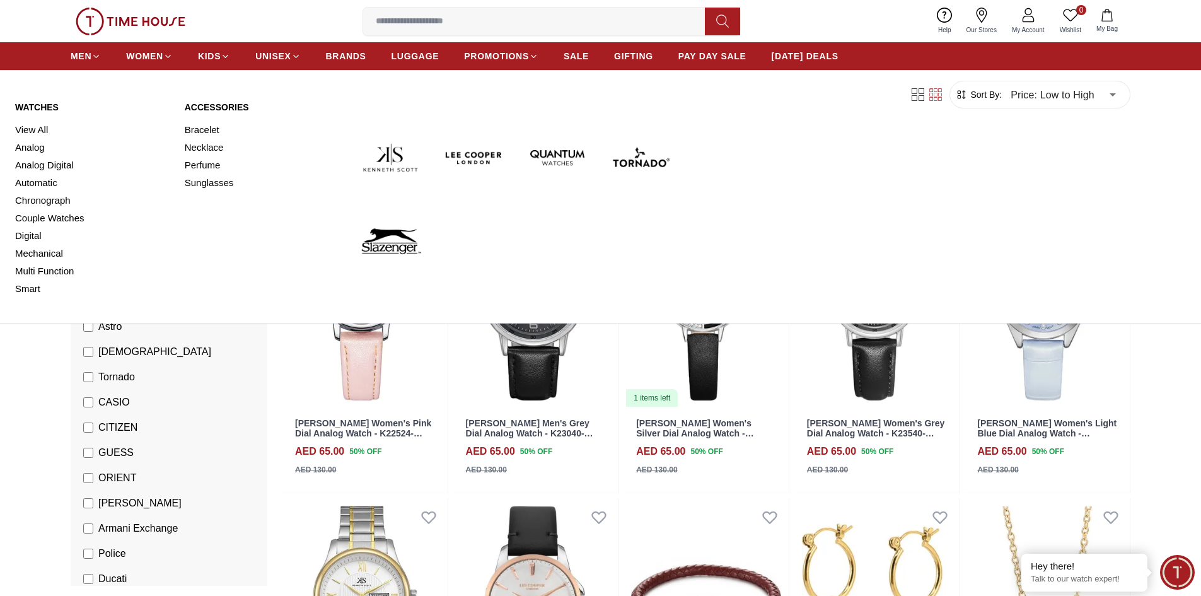
click at [218, 167] on link "Perfume" at bounding box center [262, 165] width 154 height 18
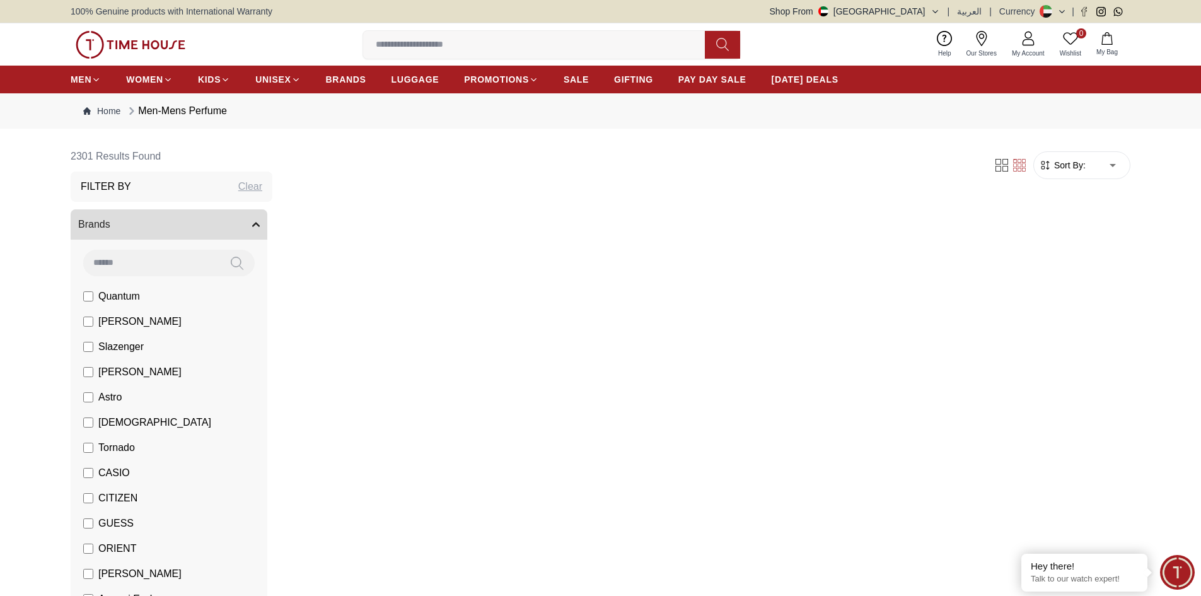
click at [1101, 165] on body "100% Genuine products with International Warranty Shop From [GEOGRAPHIC_DATA] |…" at bounding box center [600, 563] width 1201 height 1126
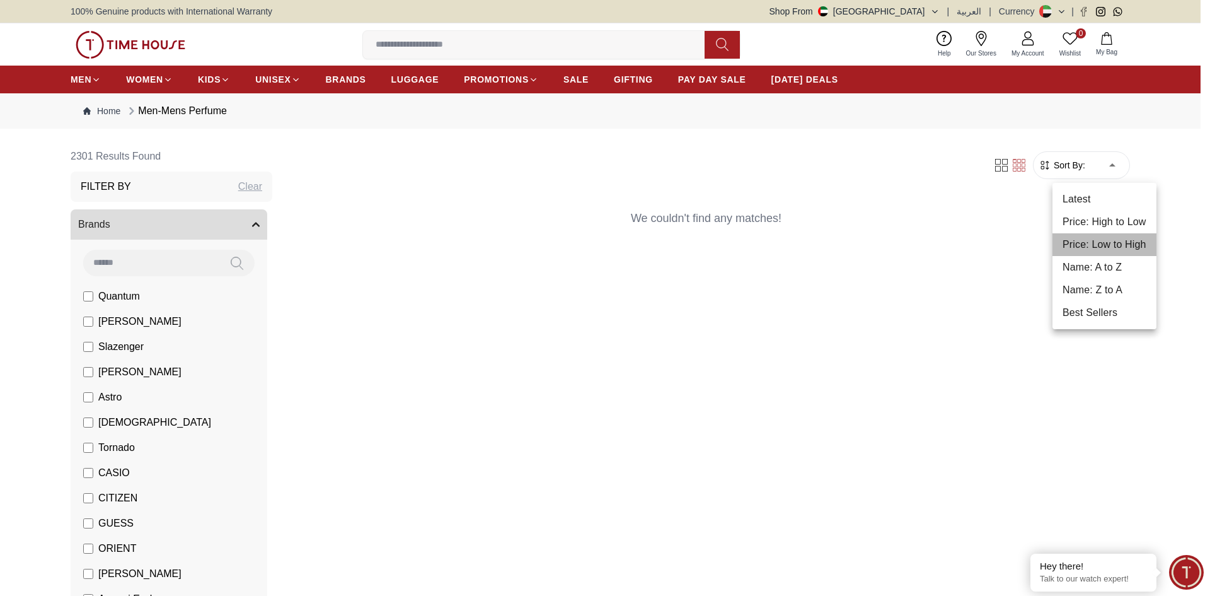
click at [1105, 240] on li "Price: Low to High" at bounding box center [1105, 244] width 104 height 23
type input "*"
